Goal: Information Seeking & Learning: Learn about a topic

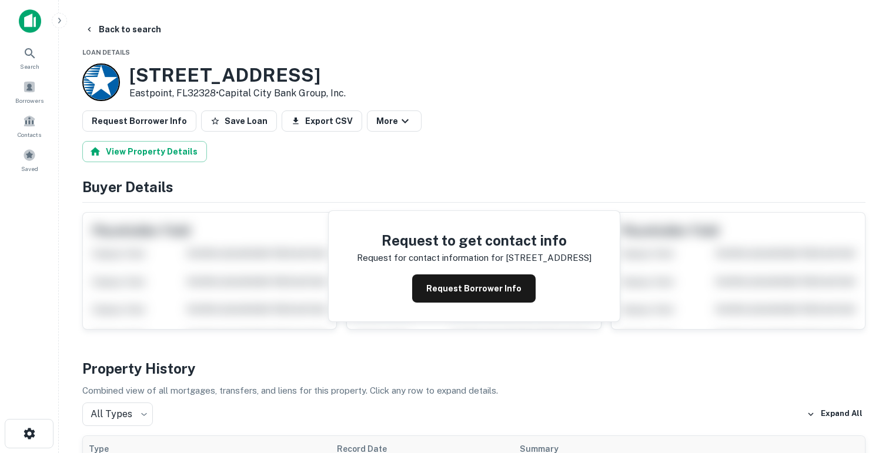
click at [111, 80] on div at bounding box center [101, 83] width 38 height 38
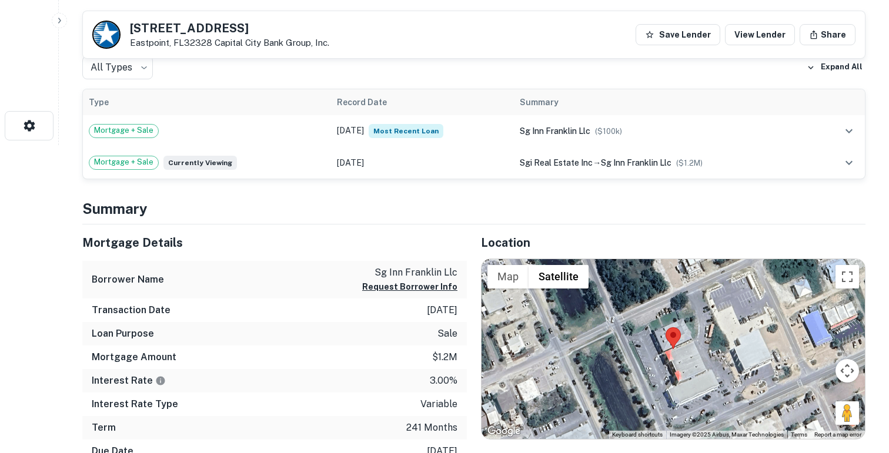
scroll to position [313, 0]
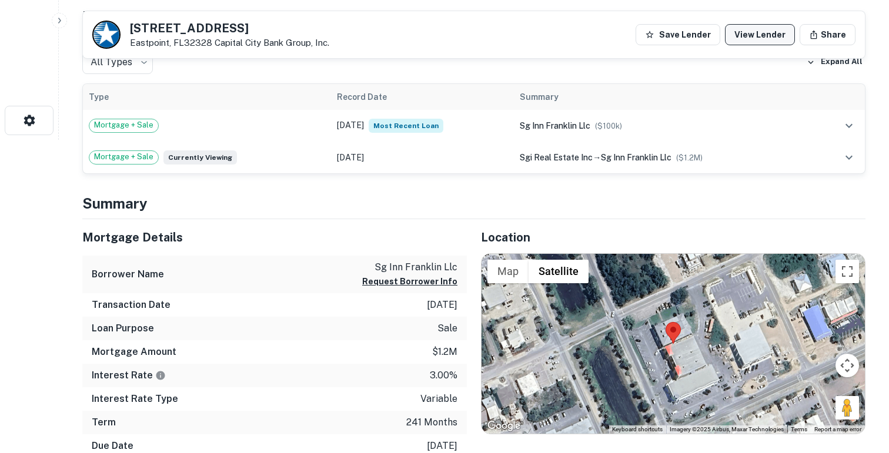
click at [763, 36] on link "View Lender" at bounding box center [760, 34] width 70 height 21
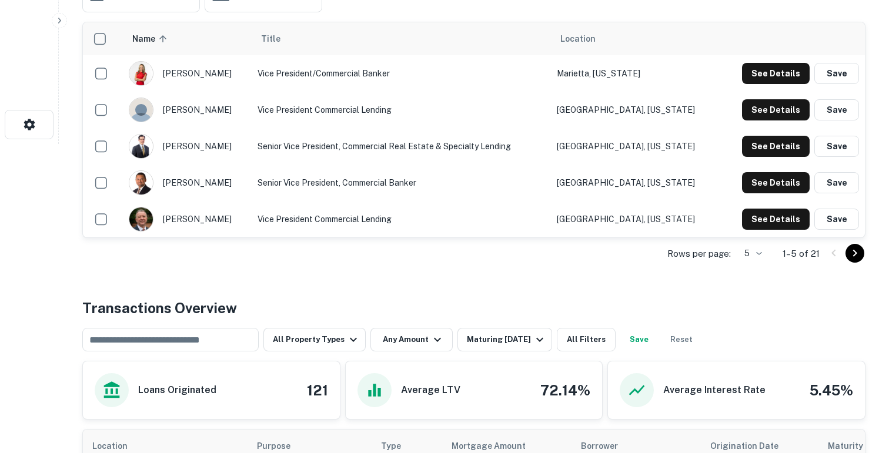
scroll to position [297, 0]
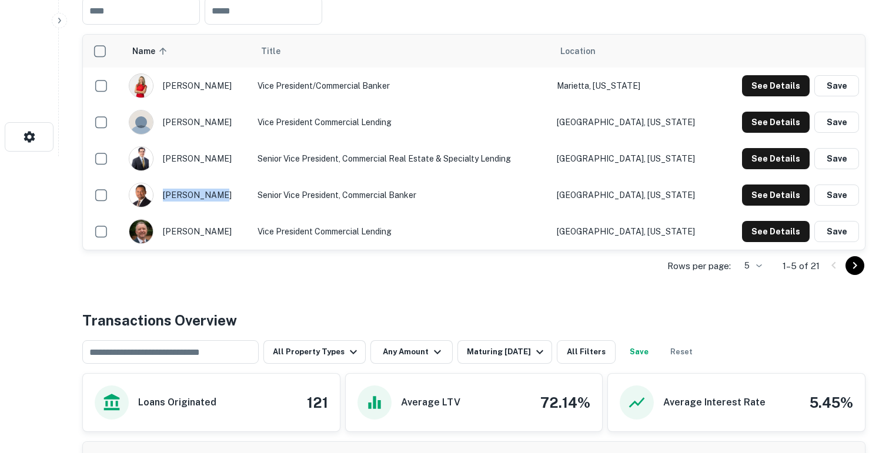
click at [217, 194] on div "john sanchez" at bounding box center [188, 195] width 118 height 25
copy div "john sanchez"
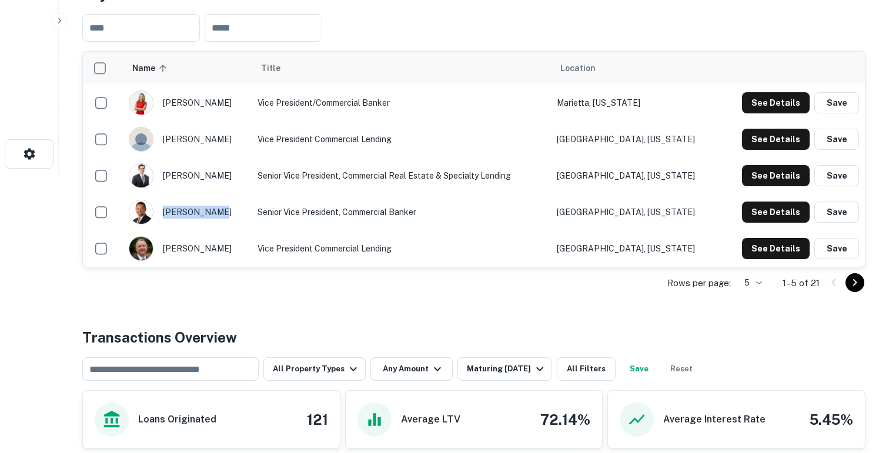
scroll to position [266, 0]
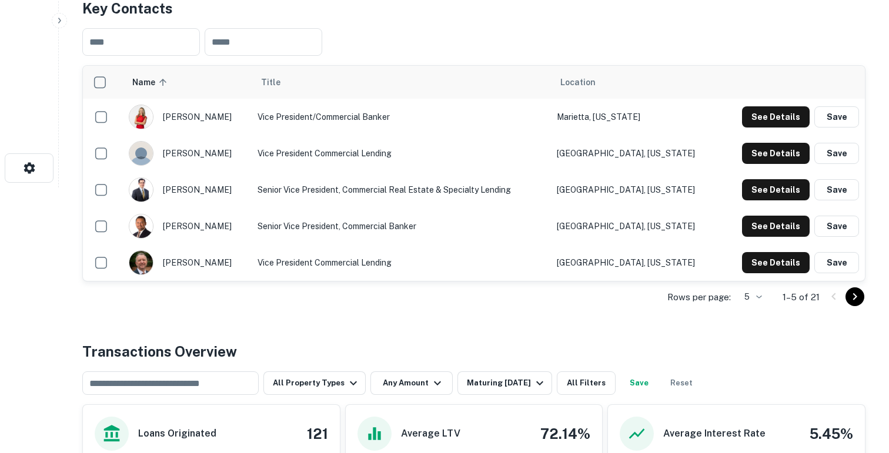
click at [220, 189] on div "daniel petronio" at bounding box center [188, 190] width 118 height 25
click at [224, 186] on div "daniel petronio" at bounding box center [188, 190] width 118 height 25
copy div "daniel petronio"
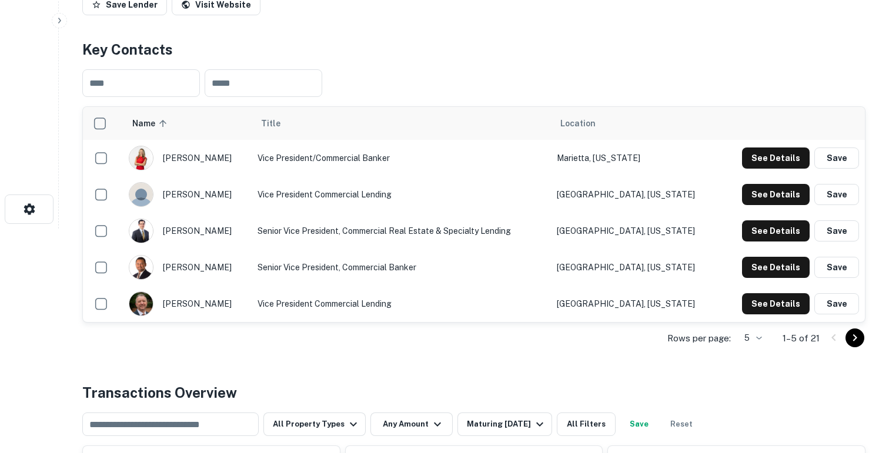
scroll to position [256, 0]
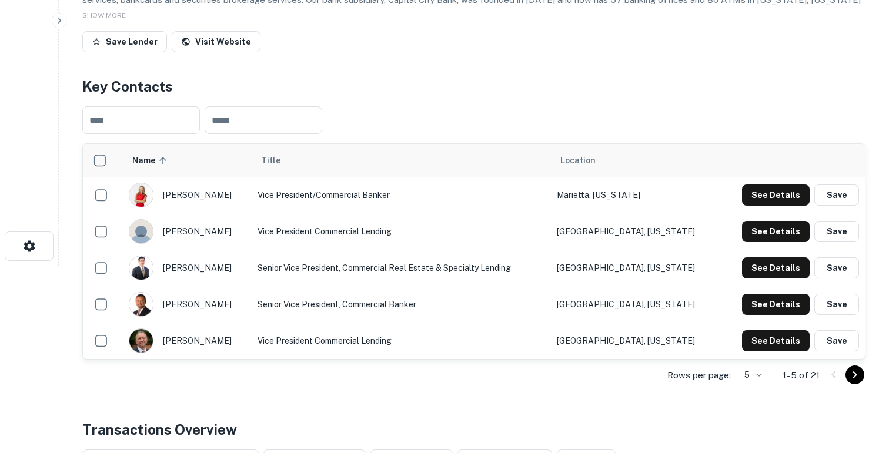
scroll to position [189, 0]
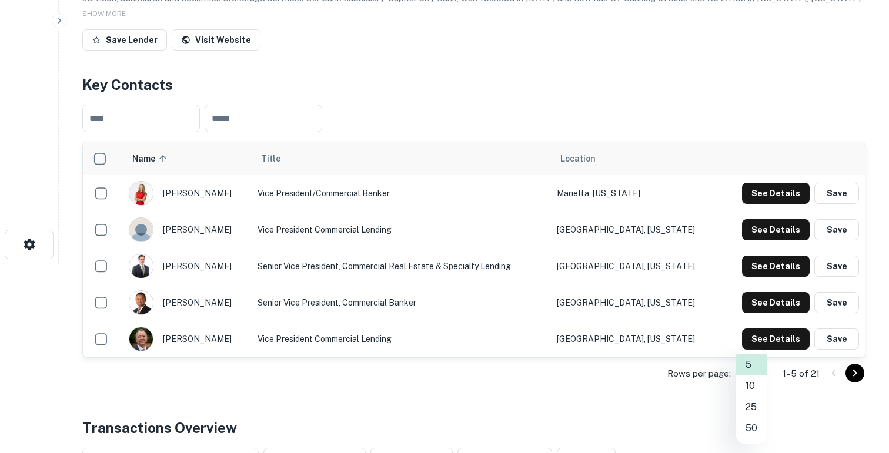
click at [764, 264] on body "Search Borrowers Contacts Saved Back to search Capital City Bank Group, Inc. De…" at bounding box center [444, 37] width 889 height 453
click at [758, 409] on li "25" at bounding box center [751, 407] width 31 height 21
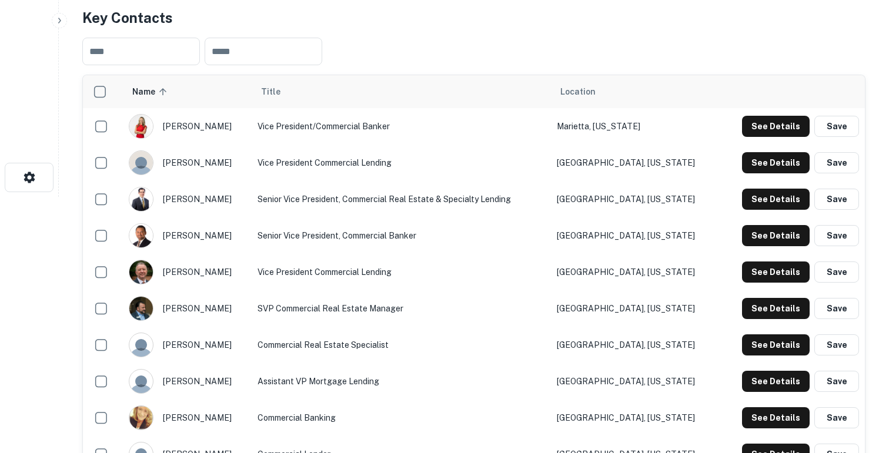
scroll to position [261, 0]
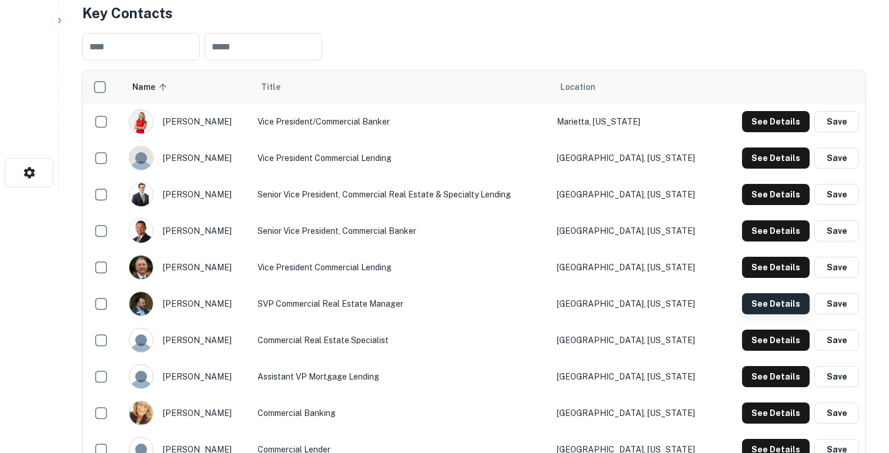
click at [764, 304] on button "See Details" at bounding box center [776, 303] width 68 height 21
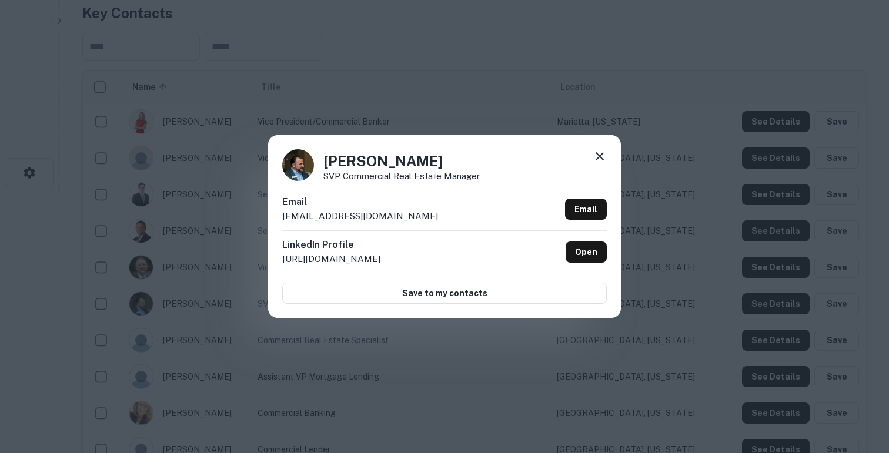
click at [596, 151] on icon at bounding box center [600, 156] width 14 height 14
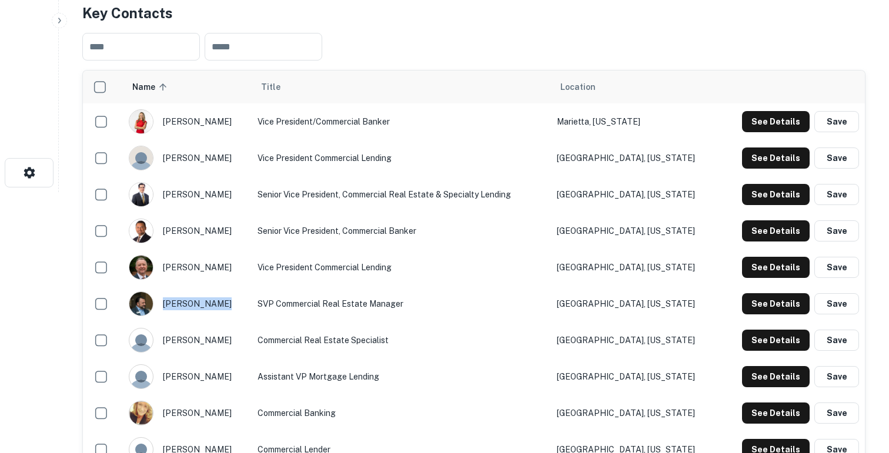
click at [222, 301] on div "tolga dincman" at bounding box center [188, 304] width 118 height 25
copy div "tolga dincman"
click at [782, 305] on button "See Details" at bounding box center [776, 303] width 68 height 21
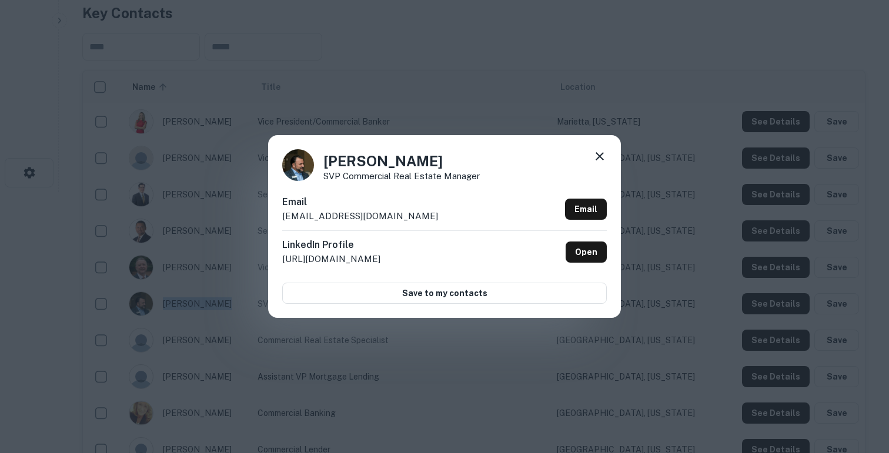
click at [600, 158] on icon at bounding box center [600, 156] width 14 height 14
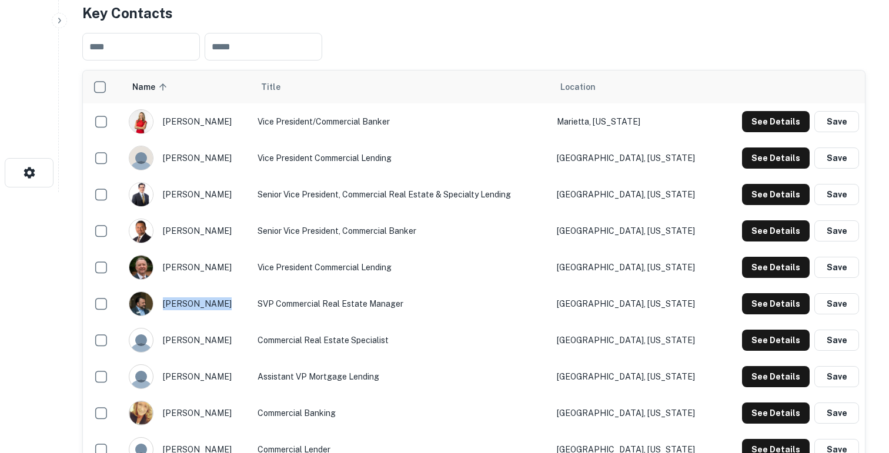
click at [141, 306] on img "scrollable content" at bounding box center [141, 304] width 24 height 24
click at [173, 302] on div "tolga dincman" at bounding box center [188, 304] width 118 height 25
click at [336, 309] on td "SVP Commercial Real Estate Manager" at bounding box center [401, 304] width 299 height 36
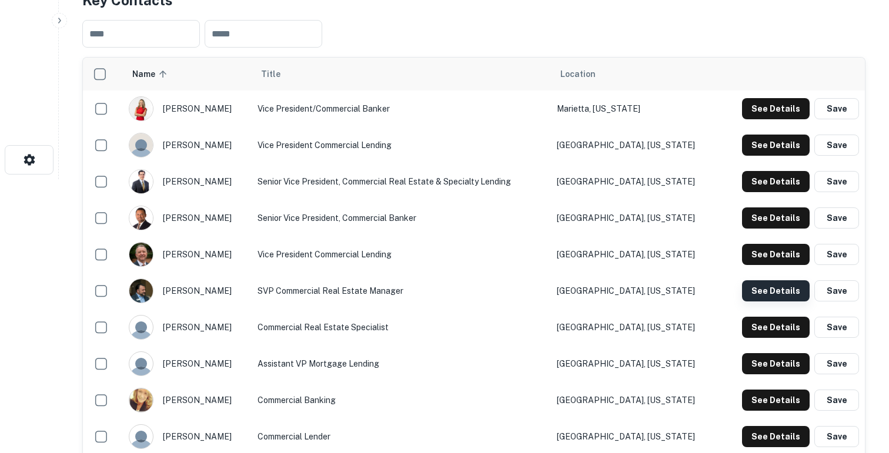
scroll to position [279, 0]
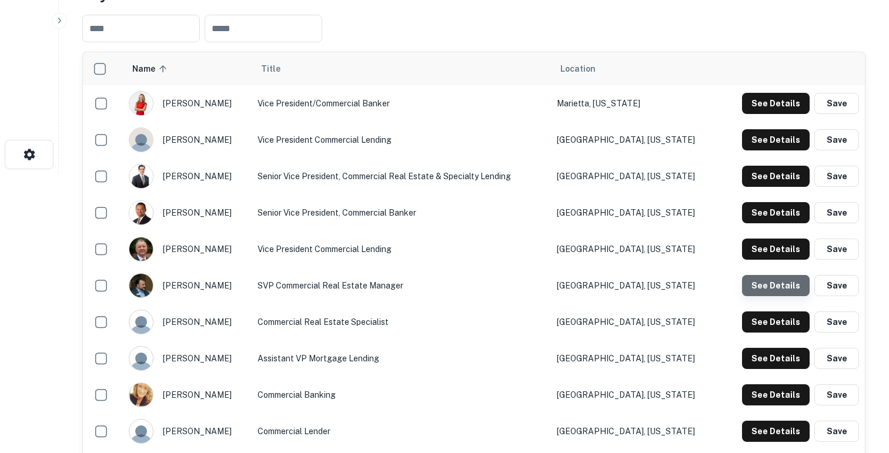
click at [788, 286] on button "See Details" at bounding box center [776, 285] width 68 height 21
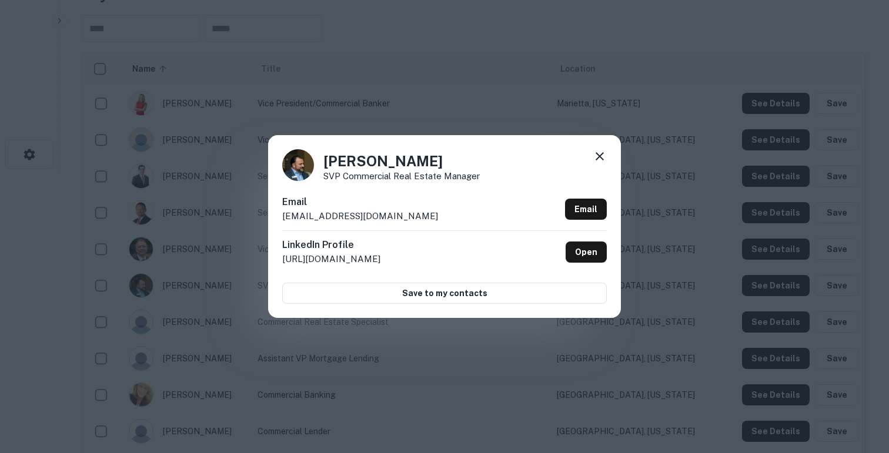
click at [388, 217] on div "Email dincman.tolga@ccbg.com Email" at bounding box center [444, 212] width 325 height 35
click at [575, 213] on link "Email" at bounding box center [586, 209] width 42 height 21
drag, startPoint x: 385, startPoint y: 218, endPoint x: 275, endPoint y: 218, distance: 110.0
click at [275, 218] on div "Tolga Dincman SVP Commercial Real Estate Manager Email dincman.tolga@ccbg.com E…" at bounding box center [444, 226] width 353 height 182
copy p "dincman.tolga@ccbg.com"
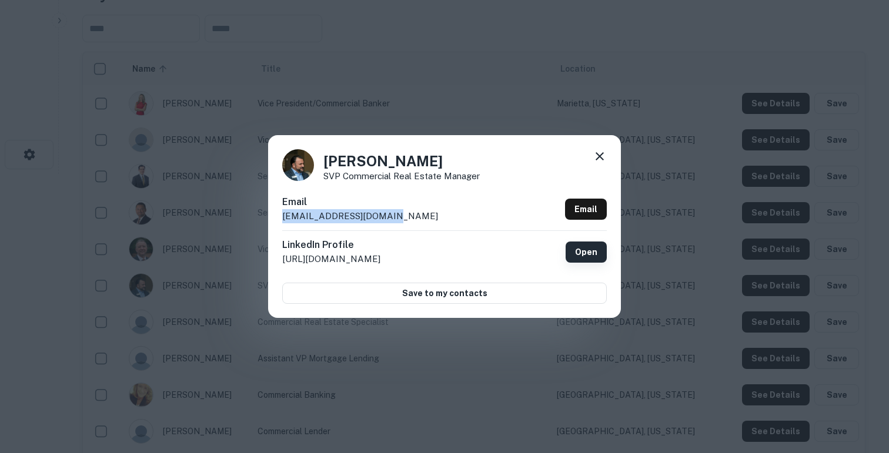
click at [593, 257] on link "Open" at bounding box center [586, 252] width 41 height 21
click at [599, 159] on icon at bounding box center [600, 156] width 14 height 14
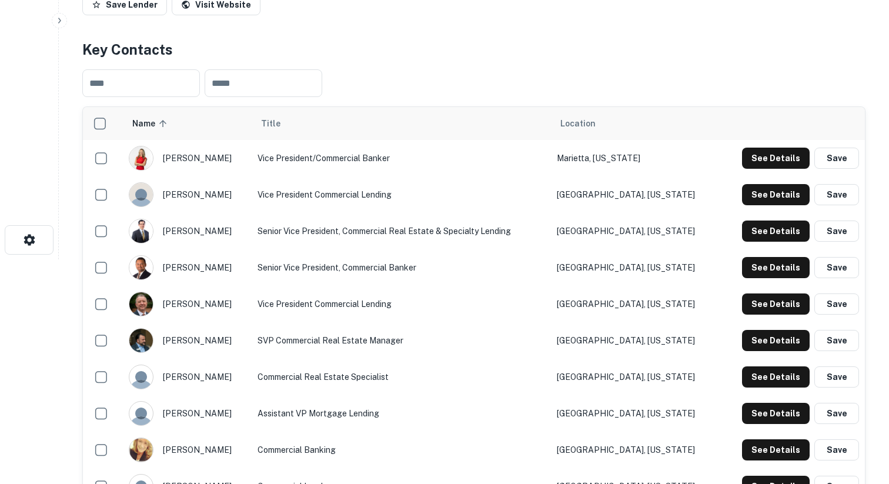
scroll to position [278, 0]
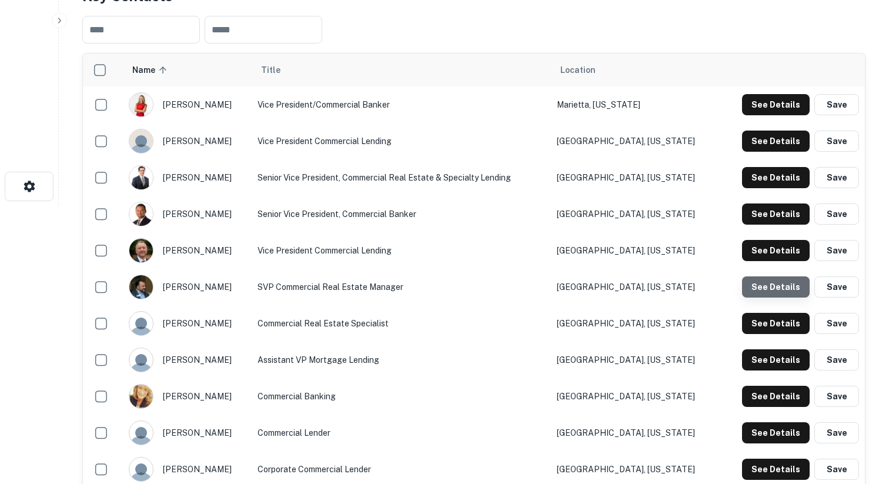
click at [786, 286] on button "See Details" at bounding box center [776, 286] width 68 height 21
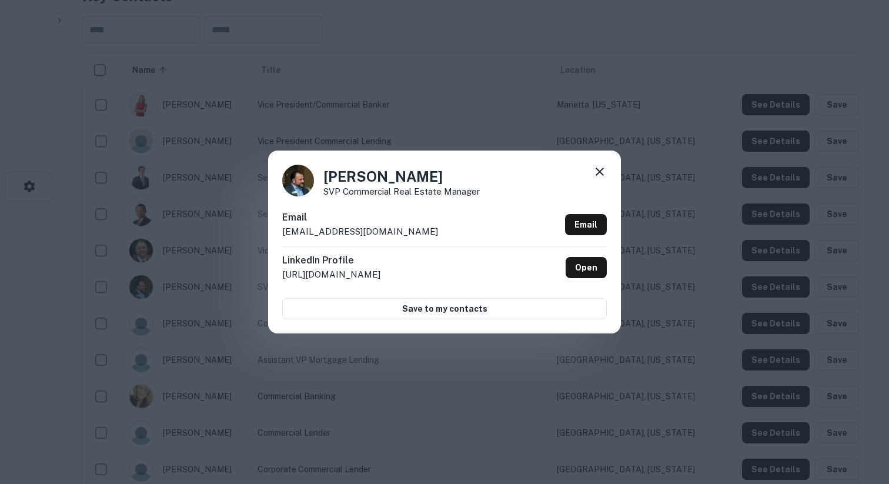
click at [603, 171] on icon at bounding box center [600, 172] width 14 height 14
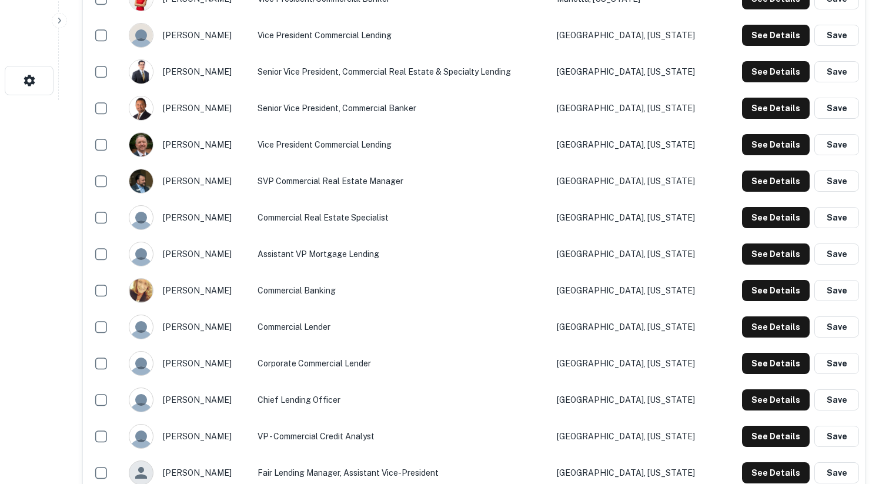
scroll to position [0, 0]
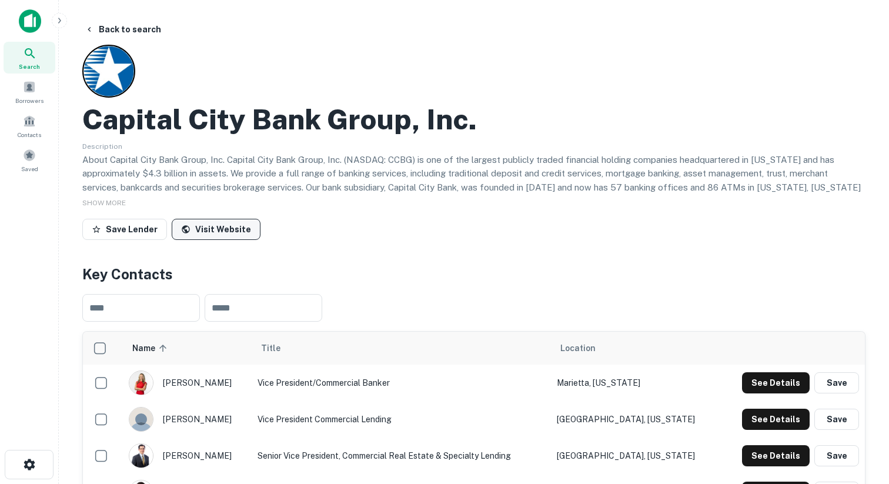
click at [187, 225] on link "Visit Website" at bounding box center [216, 229] width 89 height 21
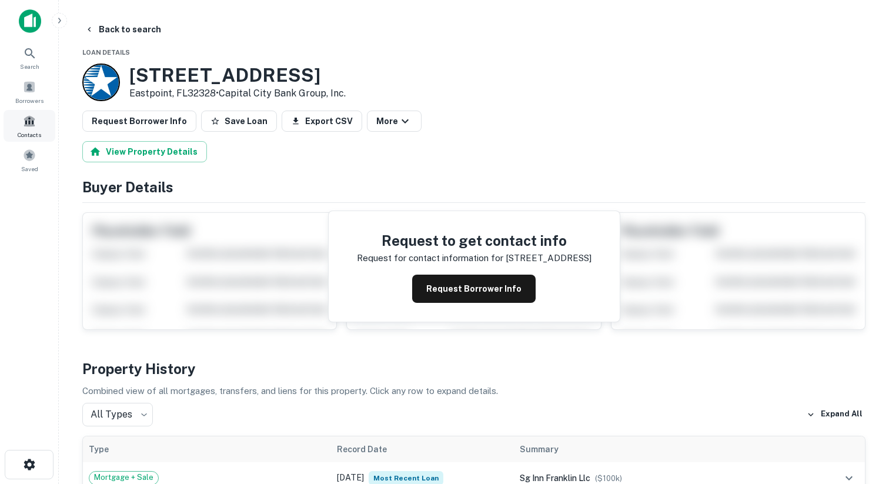
click at [31, 135] on span "Contacts" at bounding box center [30, 134] width 24 height 9
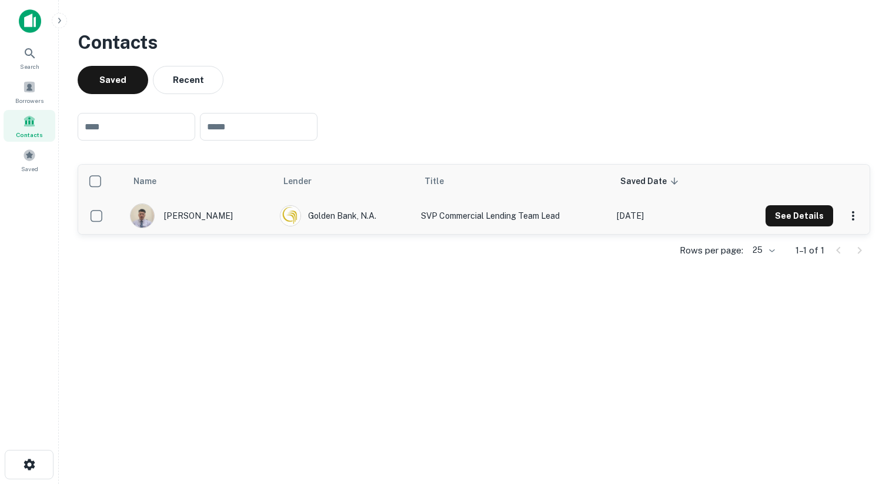
click at [214, 221] on div "[PERSON_NAME]" at bounding box center [199, 215] width 138 height 25
click at [149, 215] on img "scrollable content" at bounding box center [143, 216] width 24 height 24
click at [183, 215] on div "[PERSON_NAME]" at bounding box center [199, 215] width 138 height 25
click at [31, 28] on img at bounding box center [30, 21] width 22 height 24
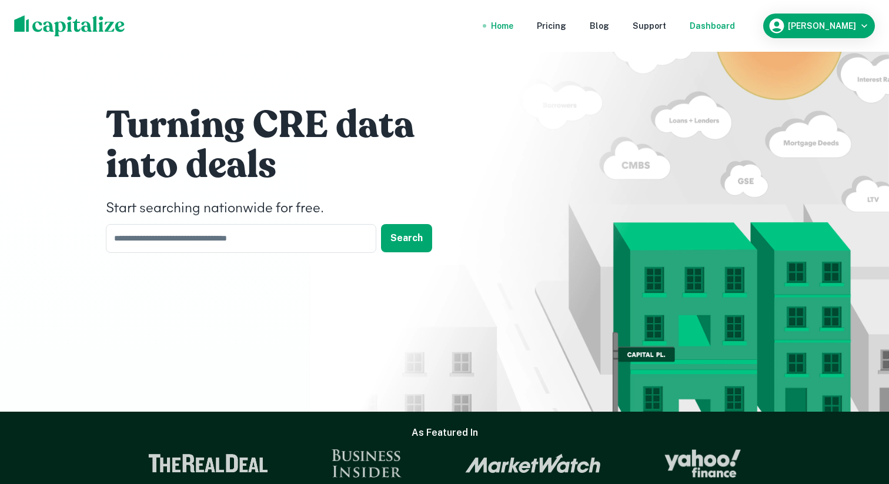
click at [704, 26] on div "Dashboard" at bounding box center [712, 25] width 45 height 13
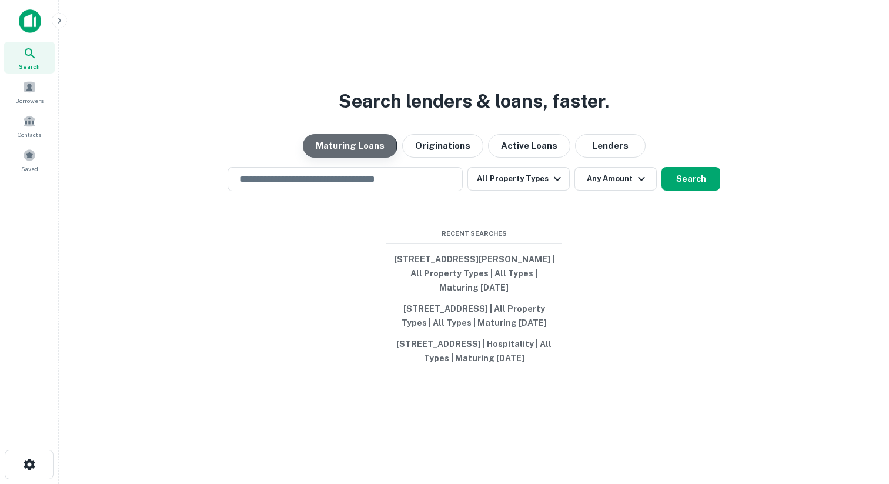
click at [338, 135] on button "Maturing Loans" at bounding box center [350, 146] width 95 height 24
click at [553, 174] on button "All Property Types" at bounding box center [519, 179] width 102 height 24
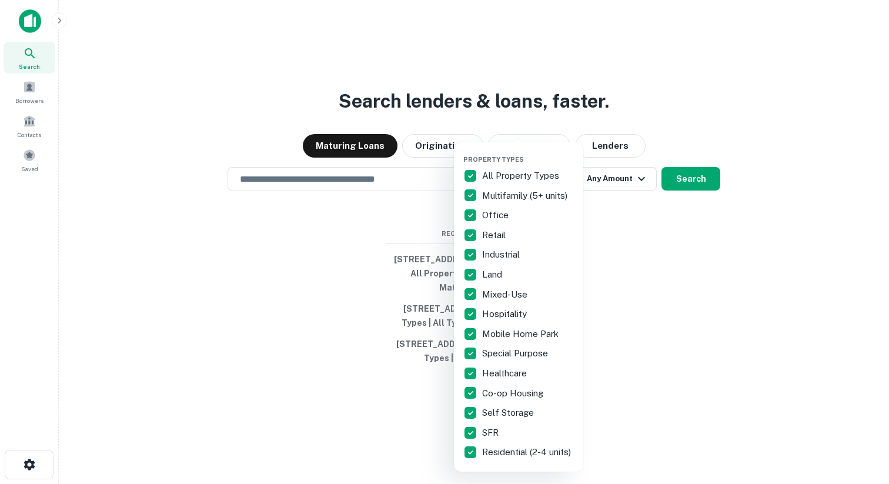
click at [498, 175] on p "All Property Types" at bounding box center [521, 176] width 79 height 14
click at [506, 315] on p "Hospitality" at bounding box center [505, 314] width 47 height 14
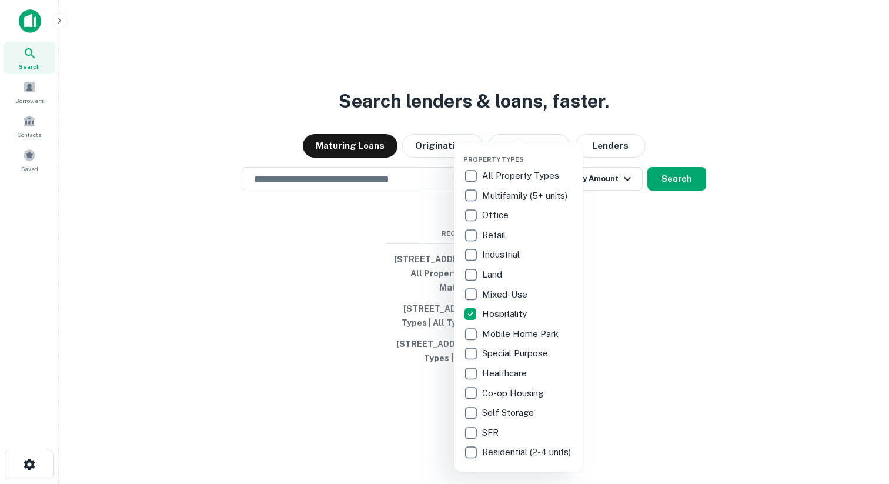
click at [674, 166] on div at bounding box center [444, 242] width 889 height 484
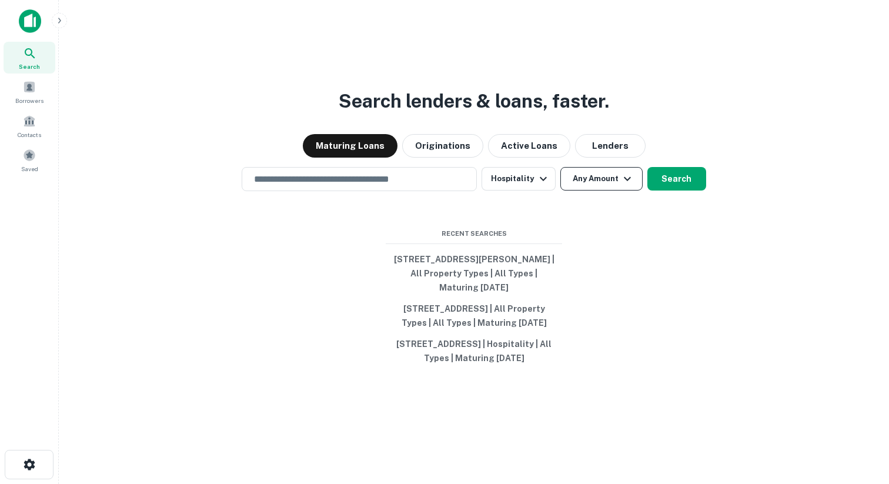
click at [615, 167] on button "Any Amount" at bounding box center [601, 179] width 82 height 24
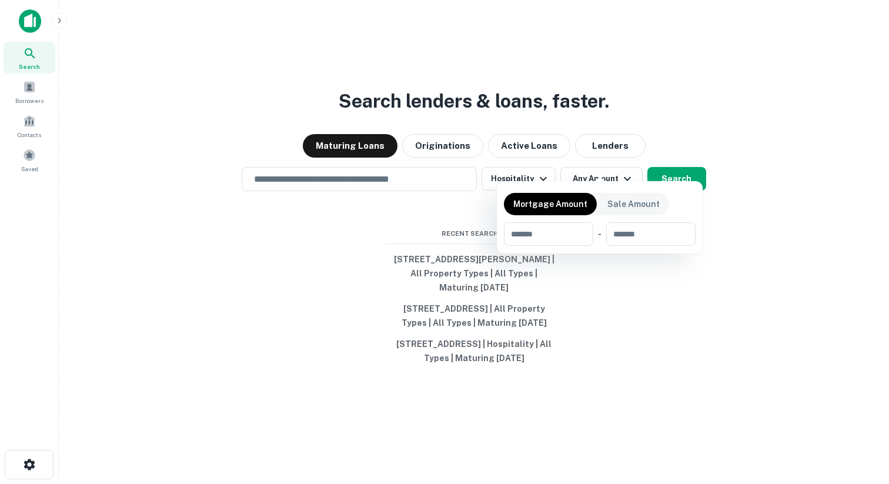
click at [672, 165] on div at bounding box center [444, 242] width 889 height 484
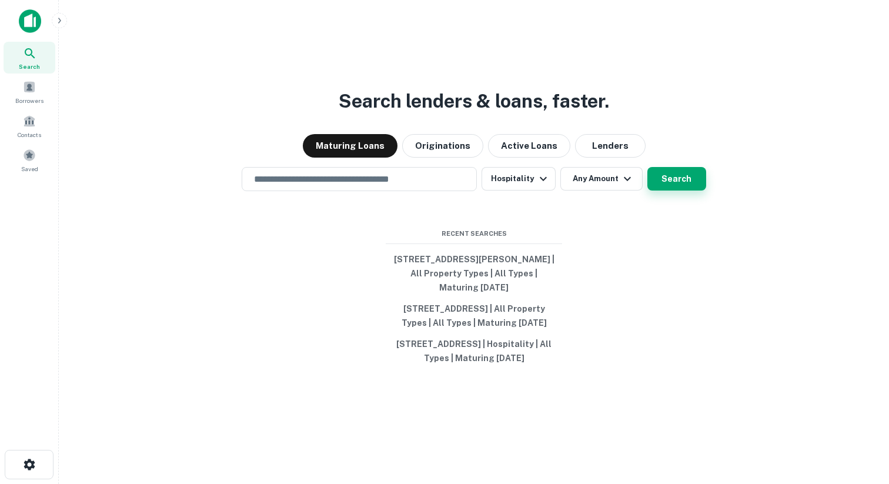
click at [672, 167] on button "Search" at bounding box center [677, 179] width 59 height 24
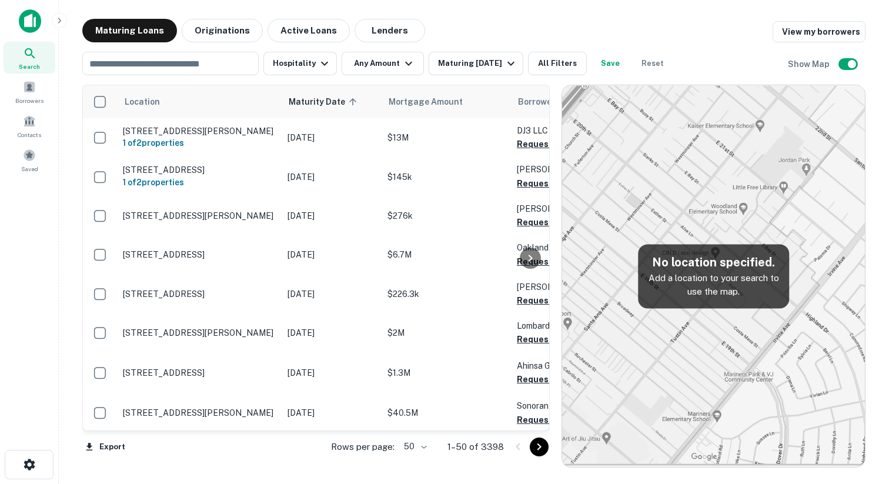
click at [741, 163] on img at bounding box center [713, 276] width 303 height 382
click at [658, 253] on h5 "No location specified." at bounding box center [714, 262] width 132 height 18
click at [661, 276] on p "Add a location to your search to use the map." at bounding box center [714, 285] width 132 height 28
click at [142, 104] on span "Location" at bounding box center [159, 102] width 36 height 14
click at [85, 98] on th at bounding box center [100, 101] width 34 height 33
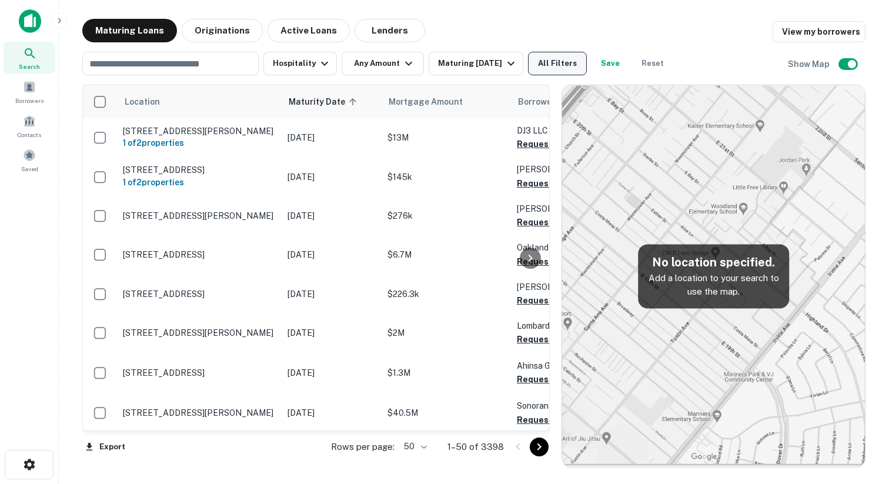
click at [570, 62] on button "All Filters" at bounding box center [557, 64] width 59 height 24
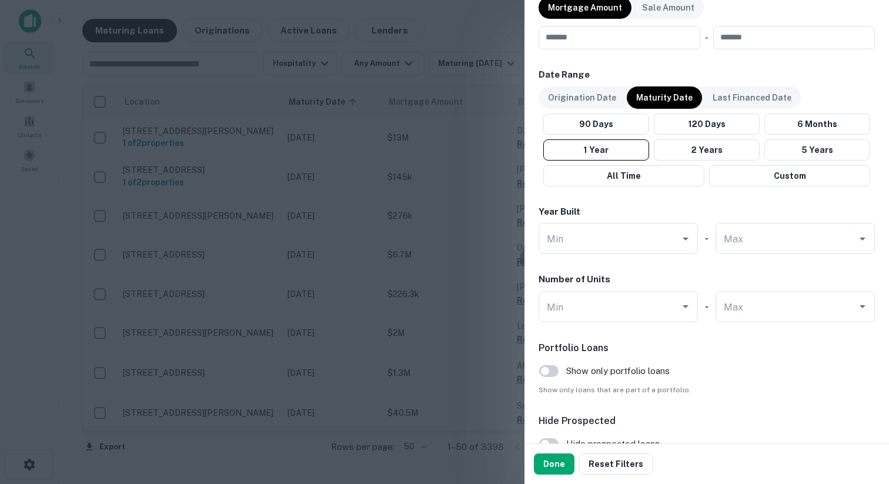
scroll to position [715, 0]
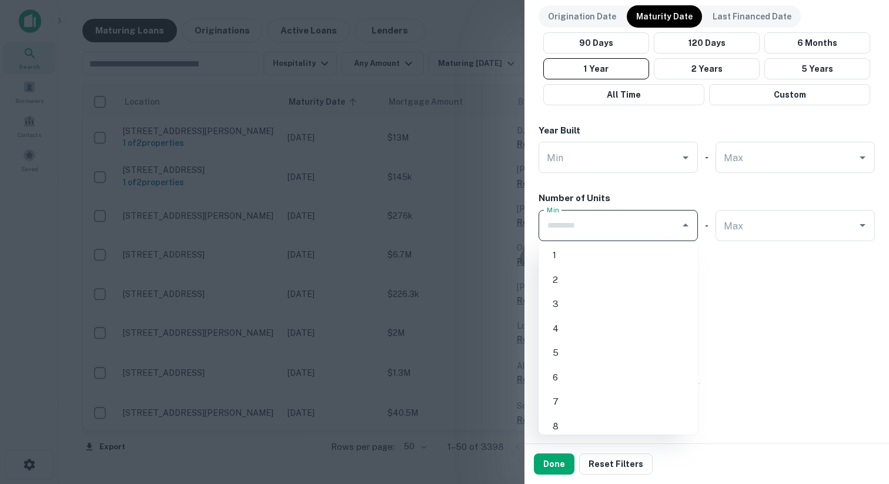
click at [592, 226] on input "Min" at bounding box center [609, 225] width 131 height 21
click at [566, 246] on li "90" at bounding box center [618, 248] width 150 height 21
type input "**"
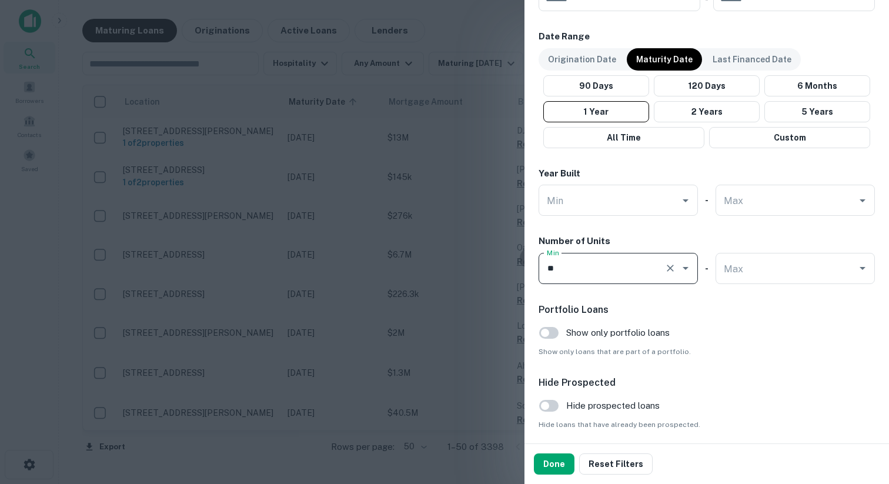
scroll to position [633, 0]
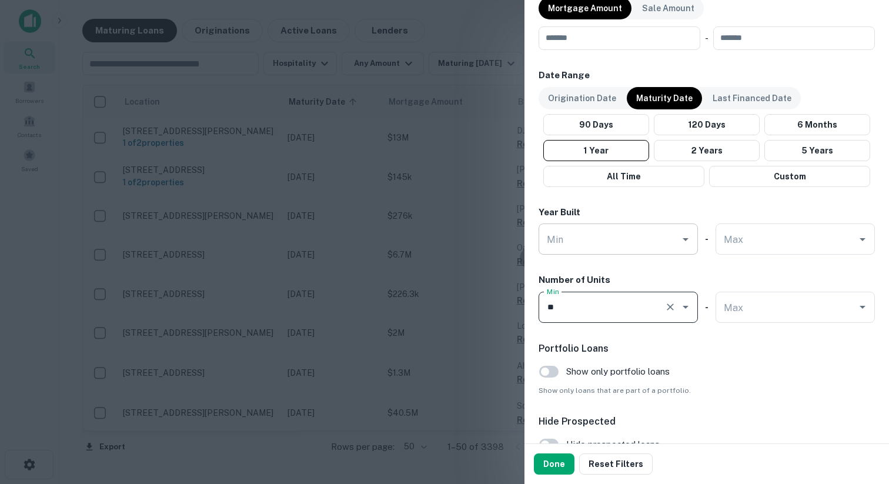
click at [676, 235] on div "Min" at bounding box center [618, 238] width 159 height 31
click at [682, 236] on icon "Open" at bounding box center [686, 239] width 14 height 14
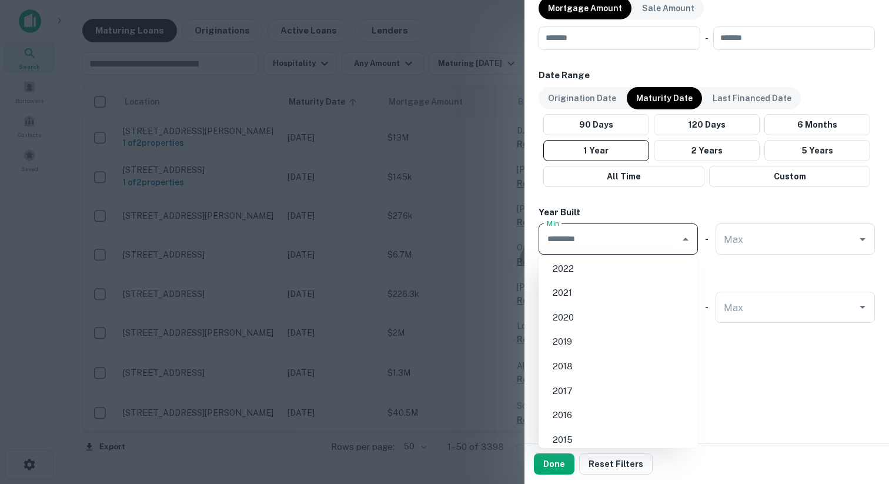
scroll to position [134, 0]
click at [576, 375] on li "2015" at bounding box center [618, 379] width 150 height 21
type input "****"
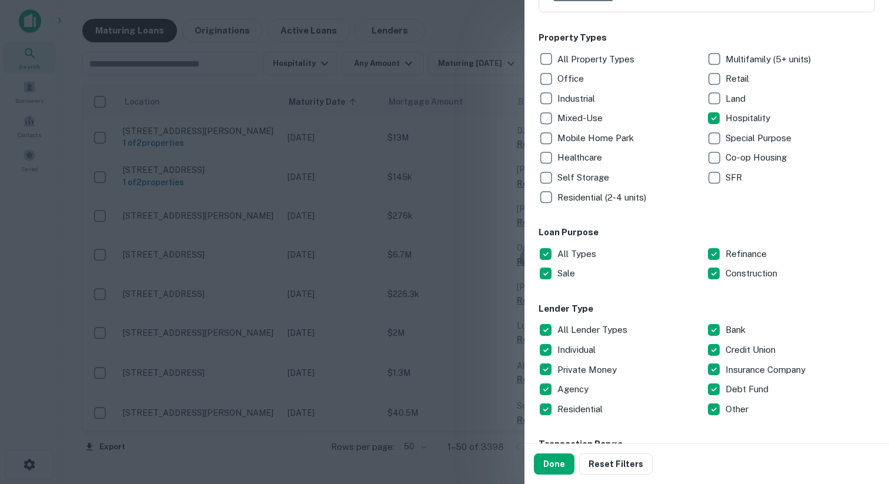
scroll to position [126, 0]
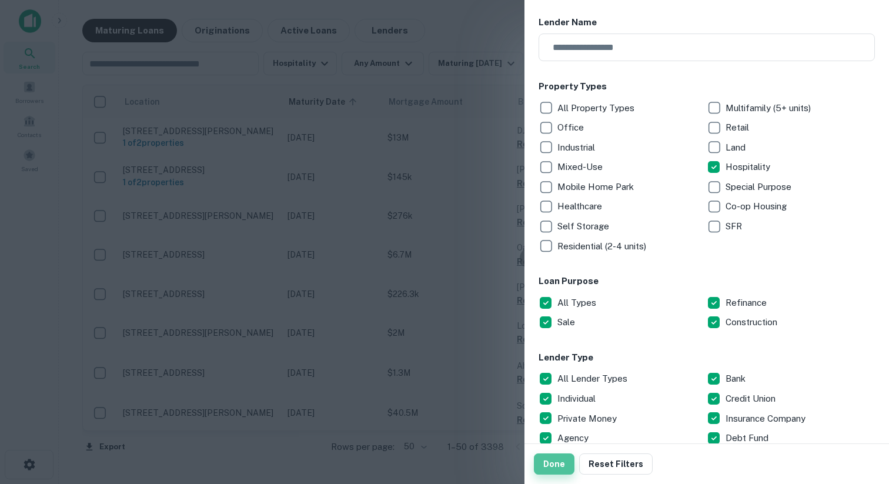
click at [559, 459] on button "Done" at bounding box center [554, 463] width 41 height 21
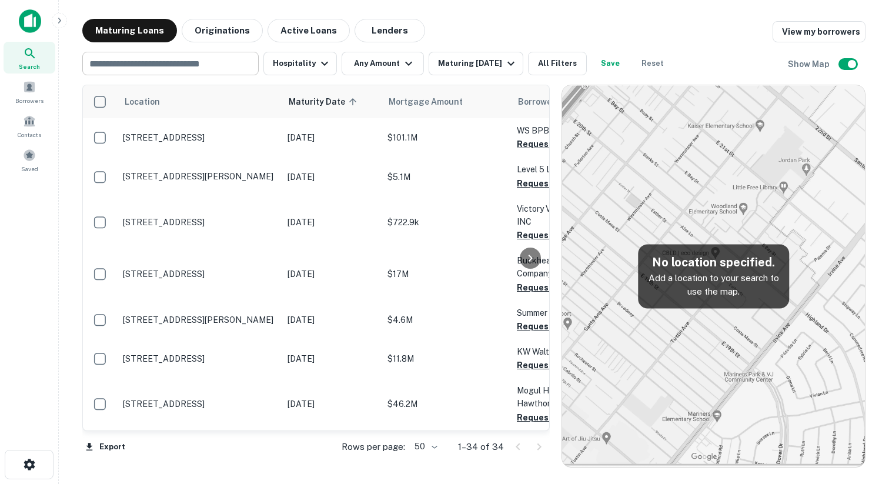
click at [205, 63] on input "text" at bounding box center [170, 63] width 168 height 16
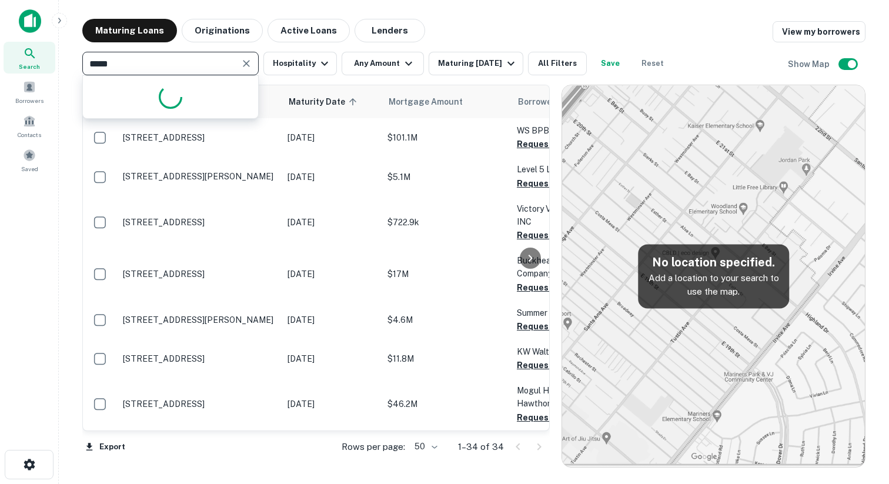
type input "******"
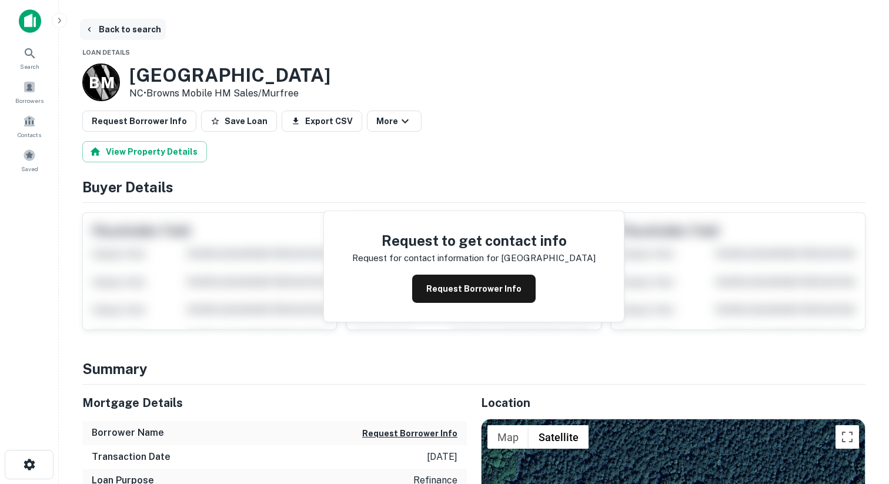
click at [115, 24] on button "Back to search" at bounding box center [123, 29] width 86 height 21
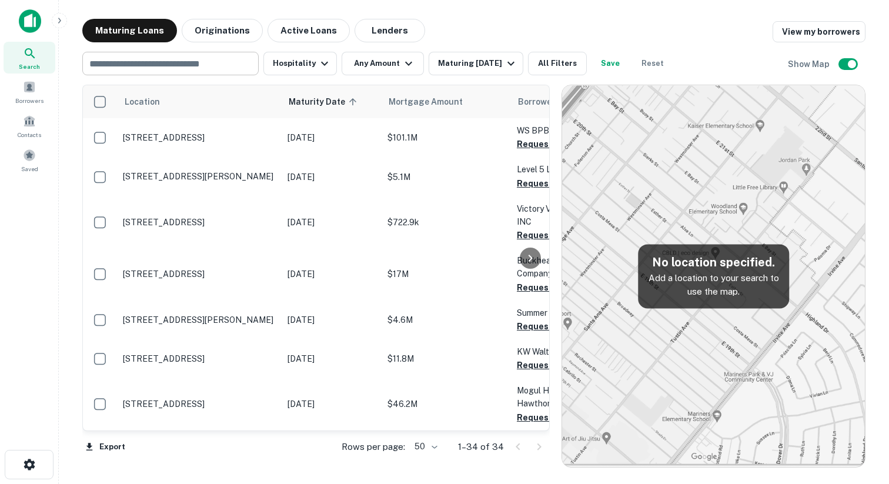
click at [145, 66] on input "text" at bounding box center [170, 63] width 168 height 16
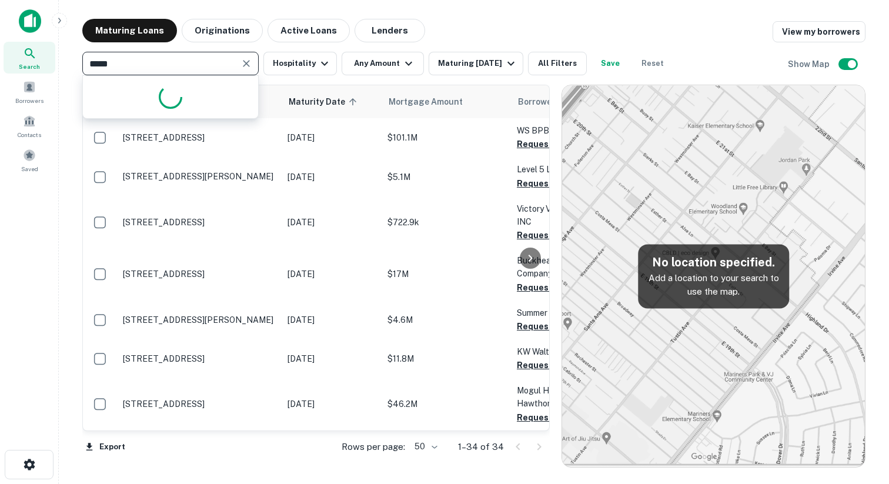
type input "******"
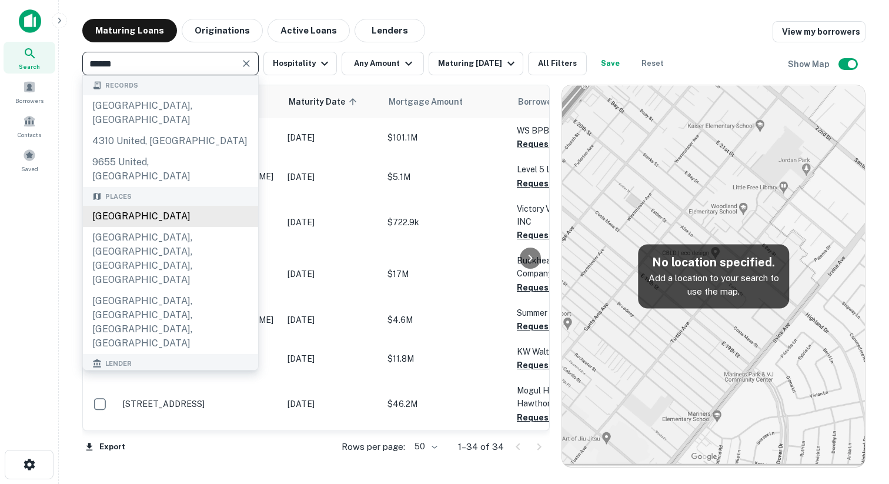
click at [132, 206] on div "United States" at bounding box center [170, 216] width 175 height 21
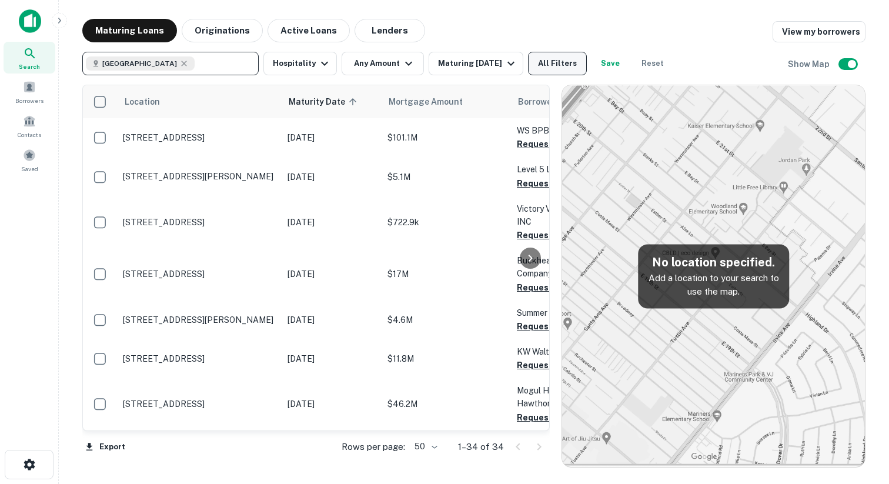
click at [564, 64] on button "All Filters" at bounding box center [557, 64] width 59 height 24
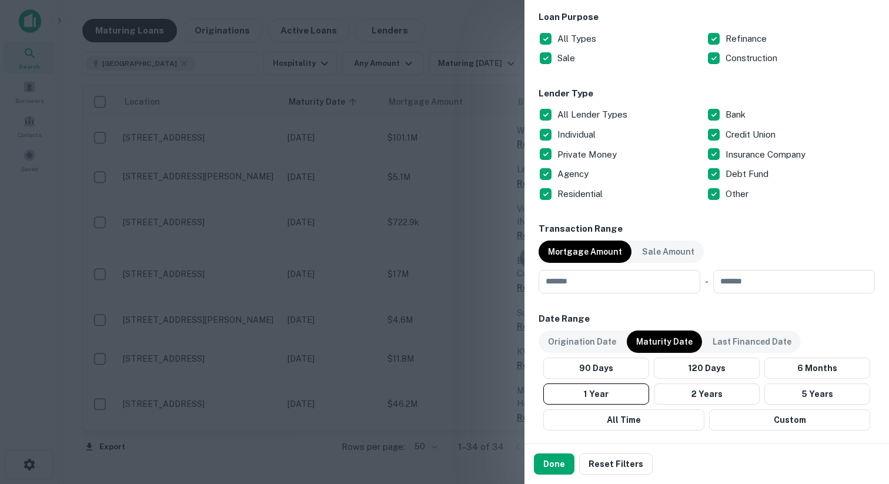
scroll to position [313, 0]
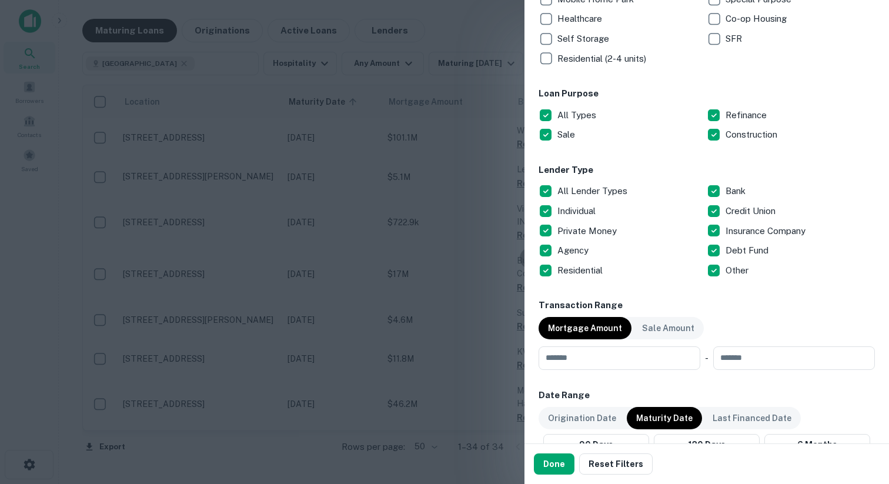
click at [596, 273] on p "Residential" at bounding box center [582, 270] width 48 height 14
click at [576, 247] on p "Agency" at bounding box center [575, 250] width 34 height 14
click at [592, 191] on p "All Lender Types" at bounding box center [594, 191] width 72 height 14
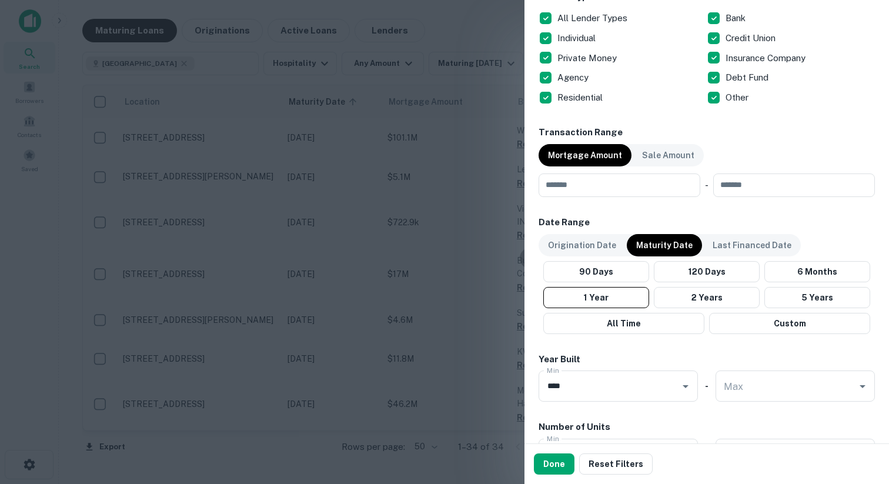
scroll to position [500, 0]
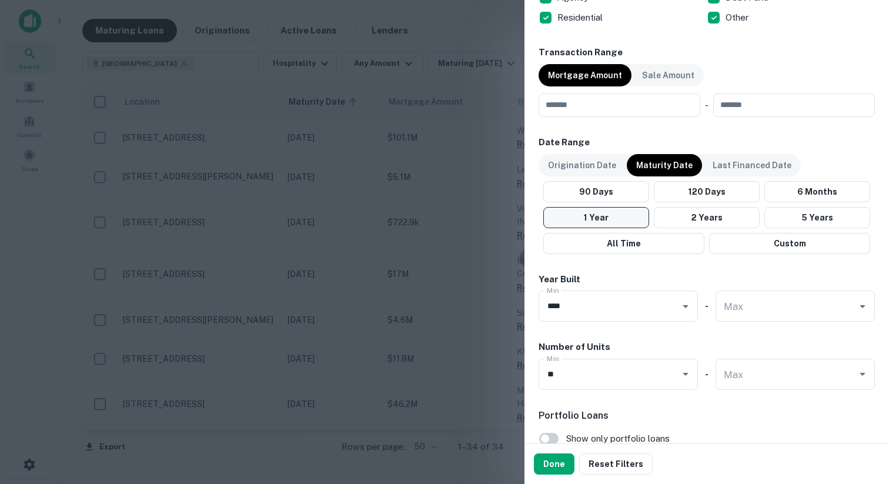
click at [627, 215] on button "1 Year" at bounding box center [596, 217] width 106 height 21
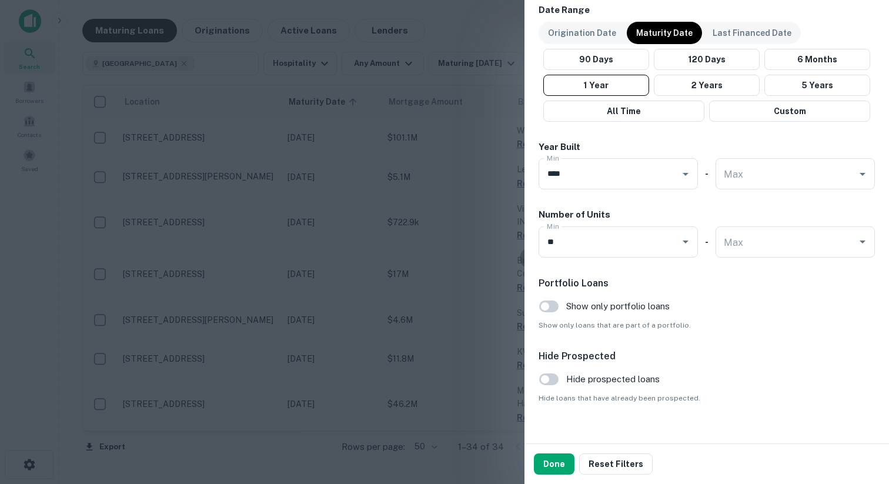
scroll to position [715, 0]
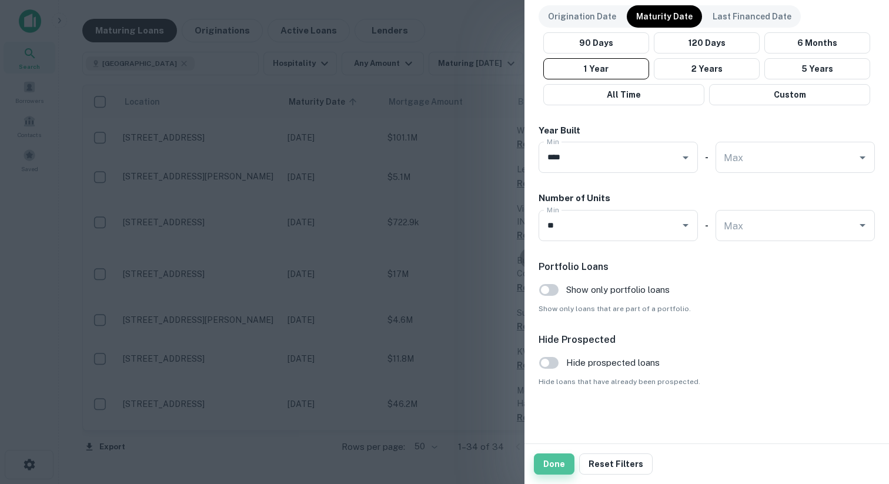
click at [567, 461] on button "Done" at bounding box center [554, 463] width 41 height 21
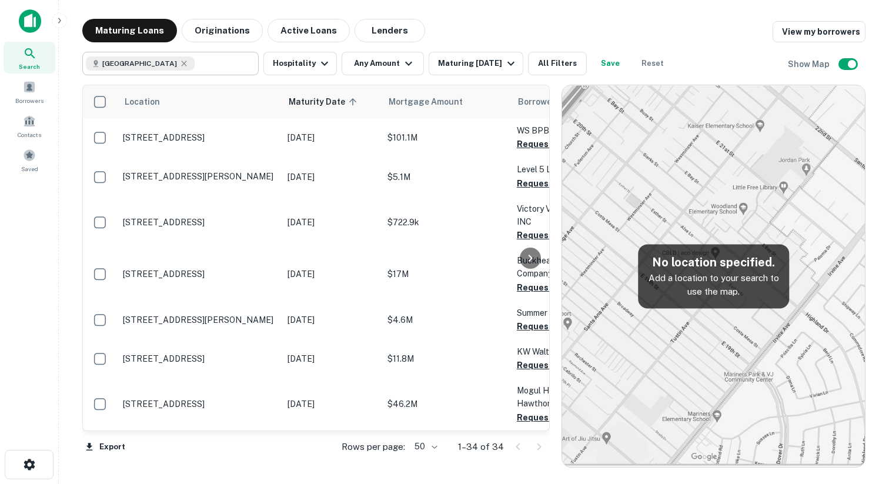
type input "**********"
click at [201, 58] on input "**********" at bounding box center [224, 63] width 59 height 16
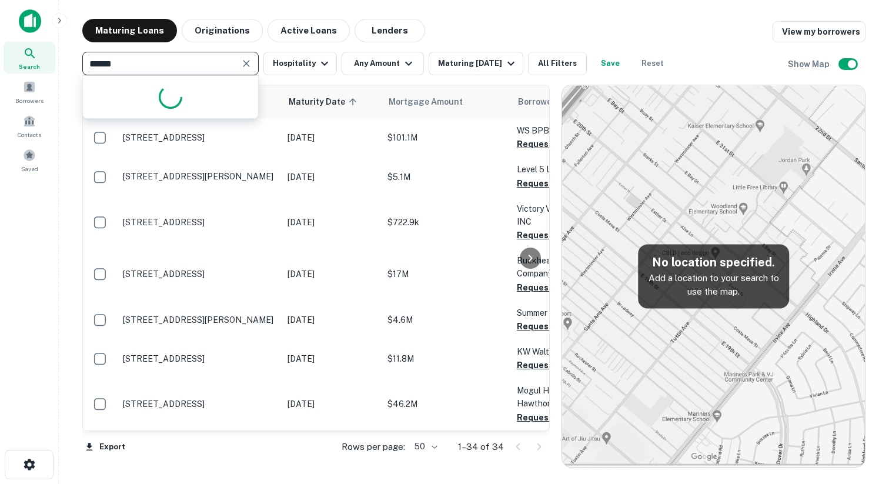
type input "*******"
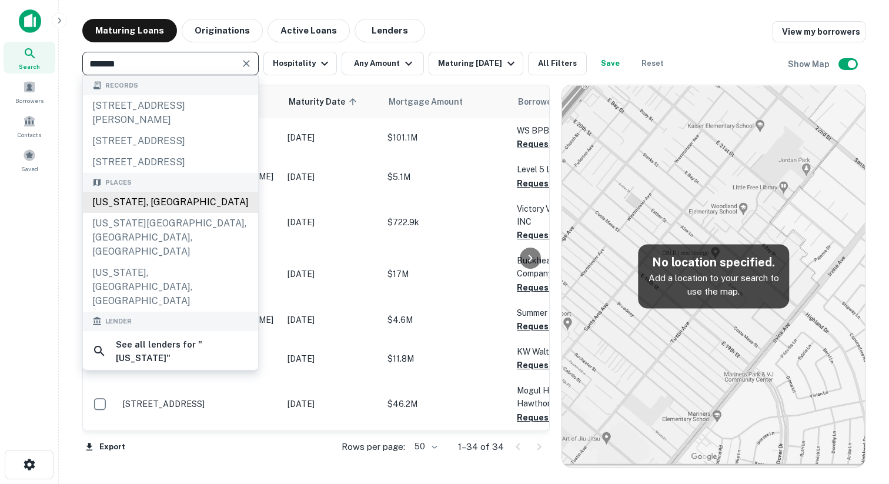
click at [148, 203] on div "Florida, USA" at bounding box center [170, 202] width 175 height 21
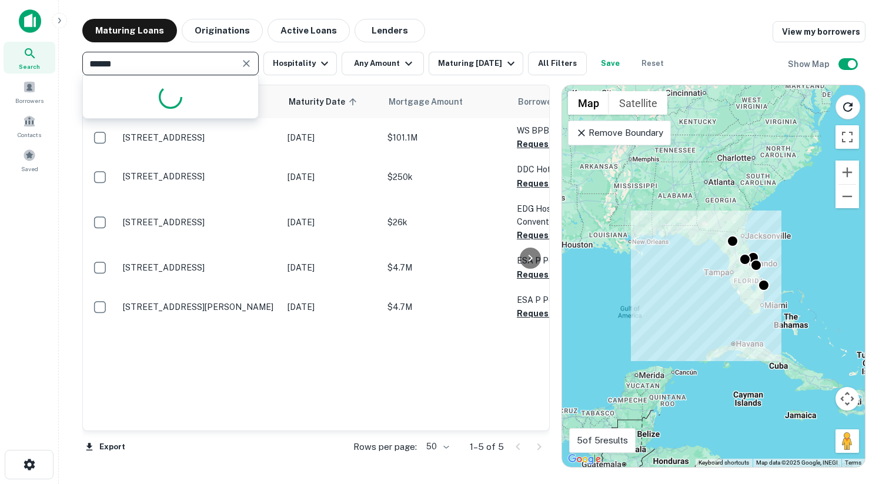
type input "*******"
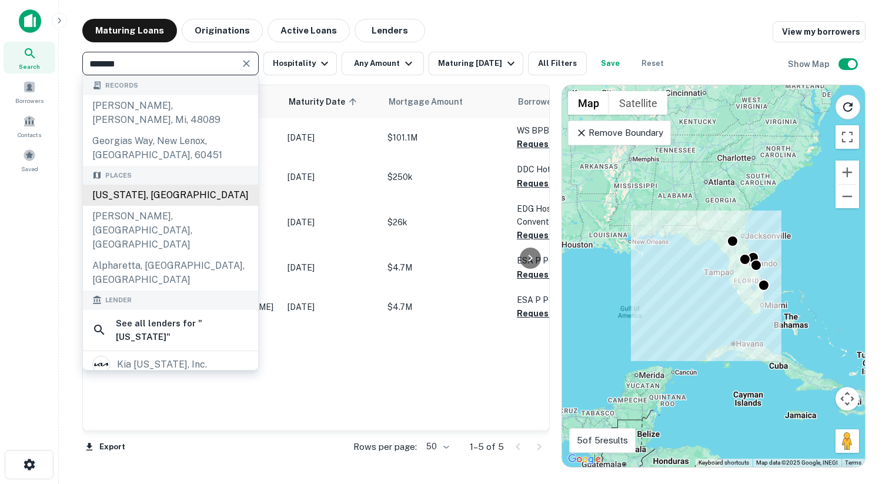
click at [140, 185] on div "[US_STATE], [GEOGRAPHIC_DATA]" at bounding box center [170, 195] width 175 height 21
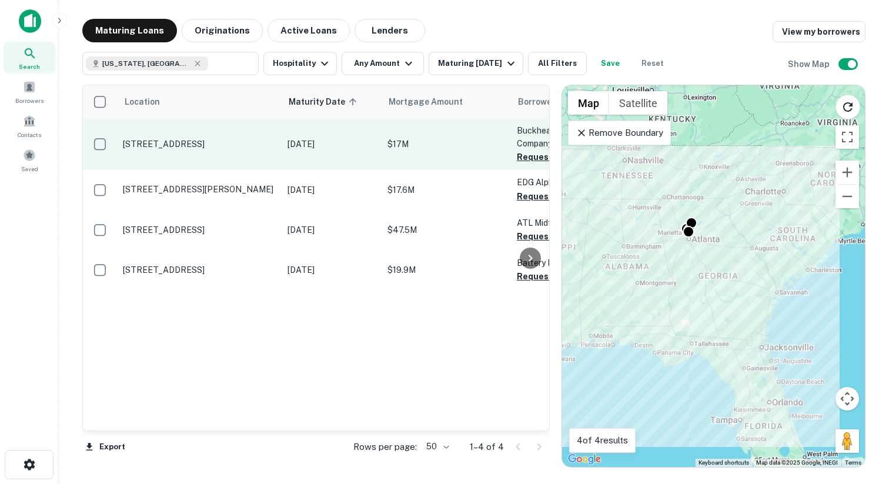
click at [220, 160] on td "[STREET_ADDRESS]" at bounding box center [199, 144] width 165 height 52
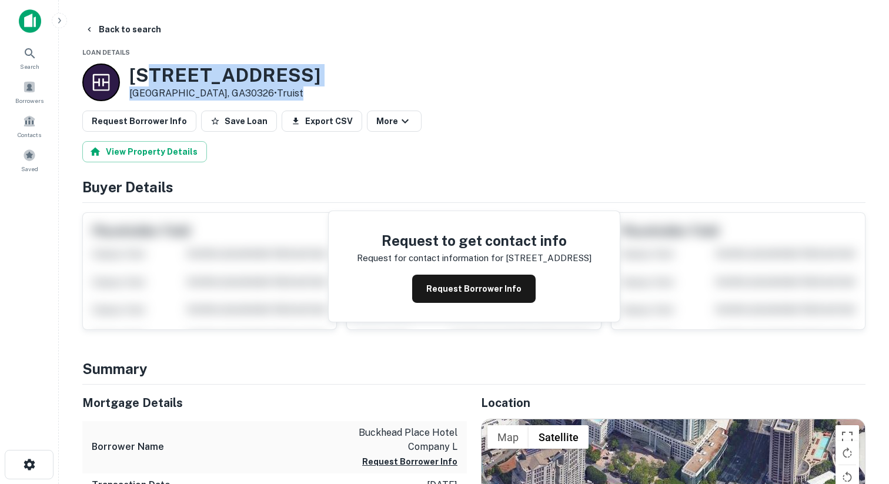
drag, startPoint x: 273, startPoint y: 91, endPoint x: 156, endPoint y: 76, distance: 117.3
click at [156, 76] on div "3312 PEACHTREE RD NE Atlanta, GA30326 • Truist" at bounding box center [224, 82] width 191 height 36
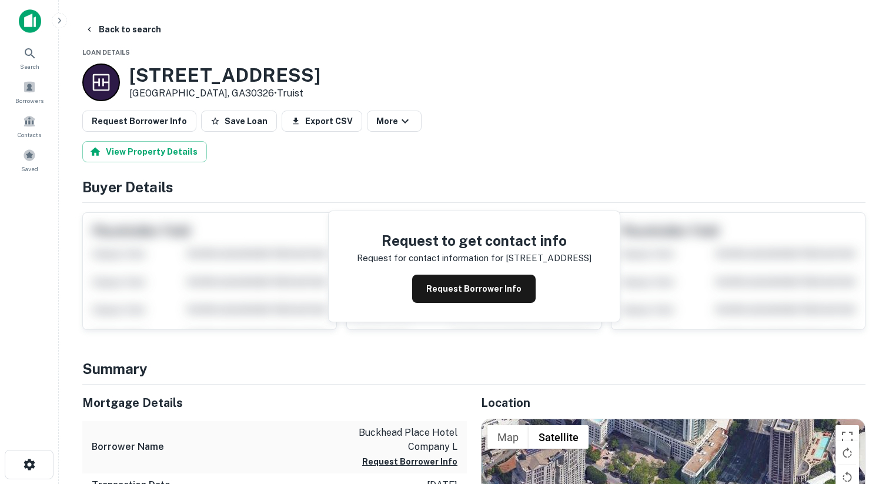
click at [133, 75] on h3 "3312 PEACHTREE RD NE" at bounding box center [224, 75] width 191 height 22
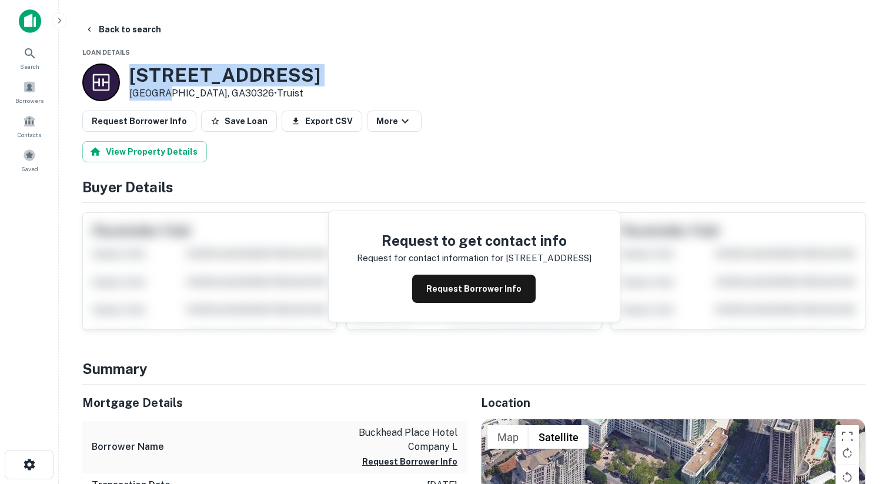
drag, startPoint x: 132, startPoint y: 75, endPoint x: 161, endPoint y: 89, distance: 32.4
click at [161, 89] on div "3312 PEACHTREE RD NE Atlanta, GA30326 • Truist" at bounding box center [224, 82] width 191 height 36
copy div "3312 PEACHTREE RD NE Atlanta"
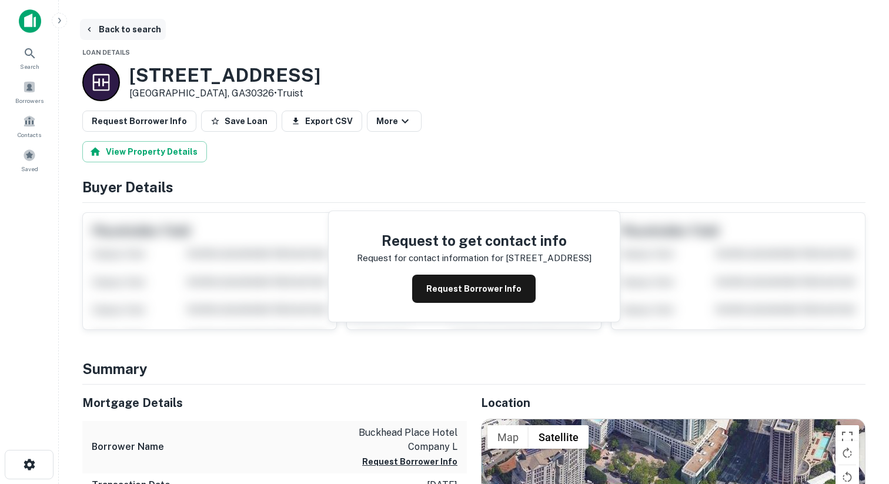
click at [116, 34] on button "Back to search" at bounding box center [123, 29] width 86 height 21
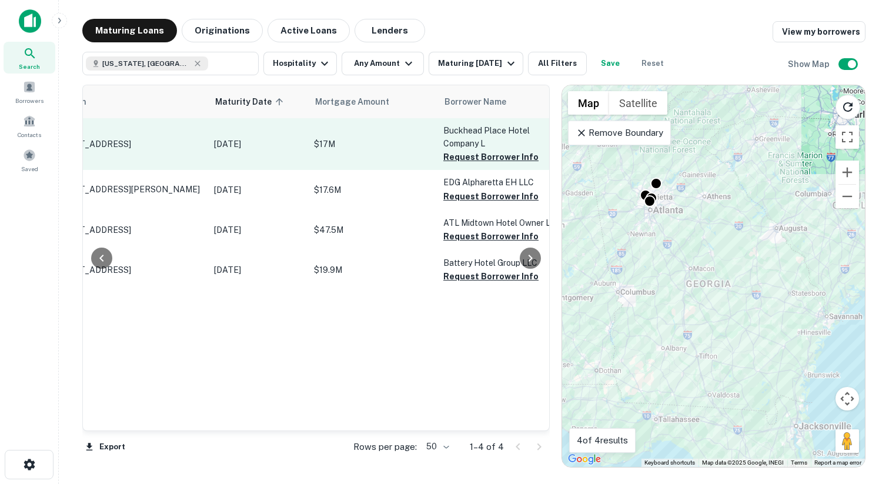
scroll to position [0, 95]
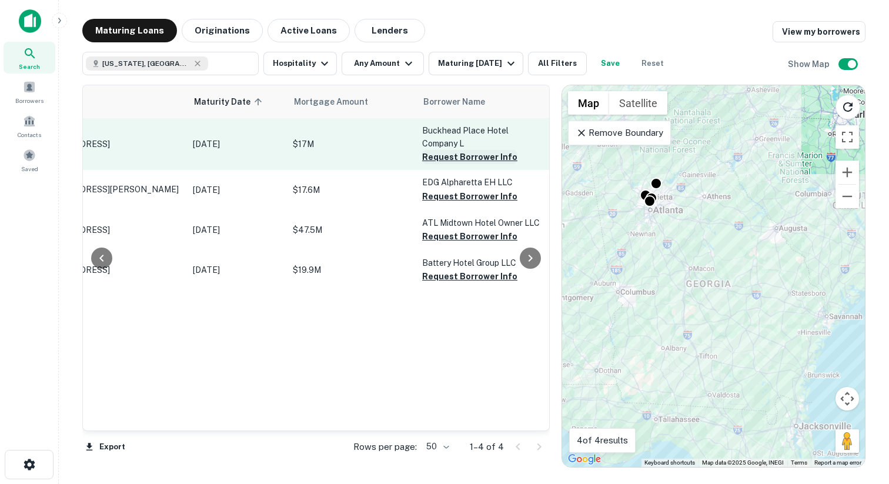
click at [428, 159] on button "Request Borrower Info" at bounding box center [469, 157] width 95 height 14
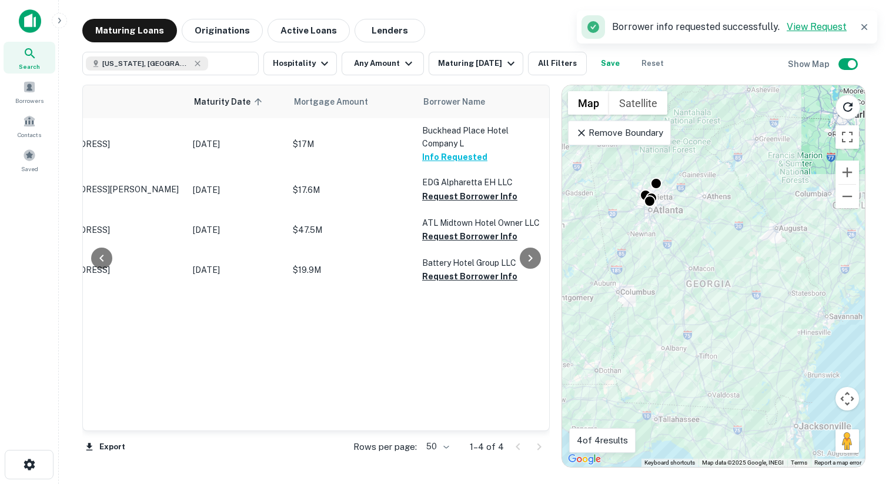
click at [823, 22] on link "View Request" at bounding box center [817, 26] width 60 height 11
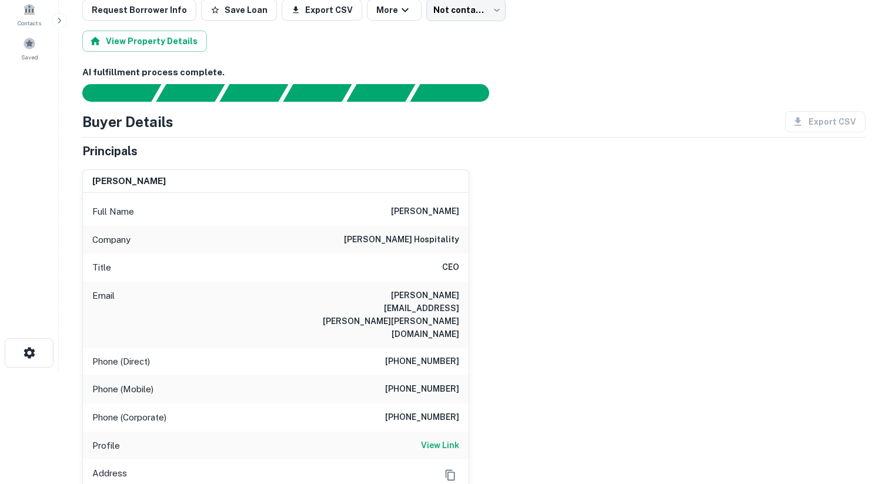
scroll to position [118, 0]
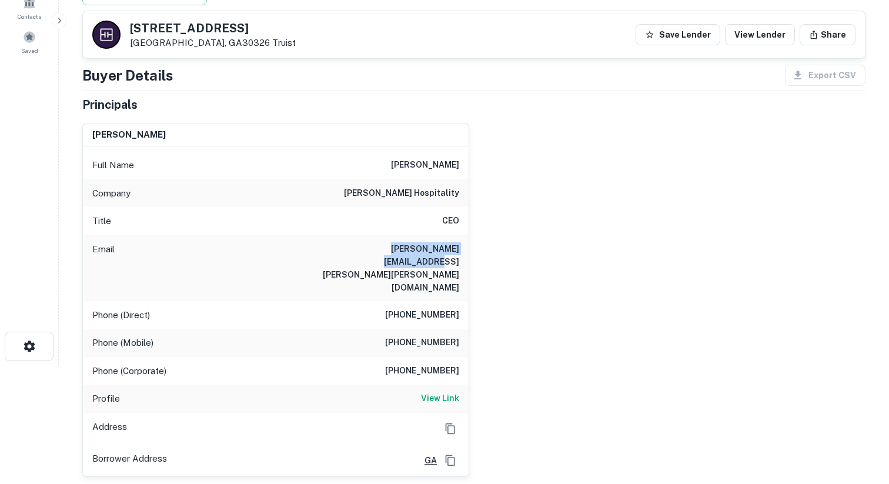
drag, startPoint x: 343, startPoint y: 246, endPoint x: 457, endPoint y: 245, distance: 113.5
click at [458, 245] on div "Email [PERSON_NAME][EMAIL_ADDRESS][PERSON_NAME][PERSON_NAME][DOMAIN_NAME]" at bounding box center [276, 268] width 386 height 66
copy h6 "[PERSON_NAME][EMAIL_ADDRESS][PERSON_NAME][PERSON_NAME][DOMAIN_NAME]"
click at [508, 256] on div "[PERSON_NAME] Full Name [PERSON_NAME] Company [PERSON_NAME] hospitality Title C…" at bounding box center [469, 295] width 793 height 363
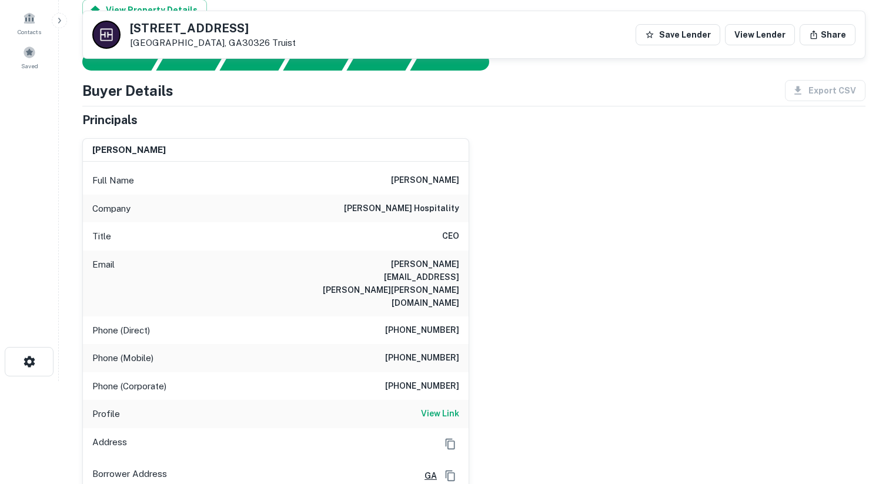
scroll to position [0, 0]
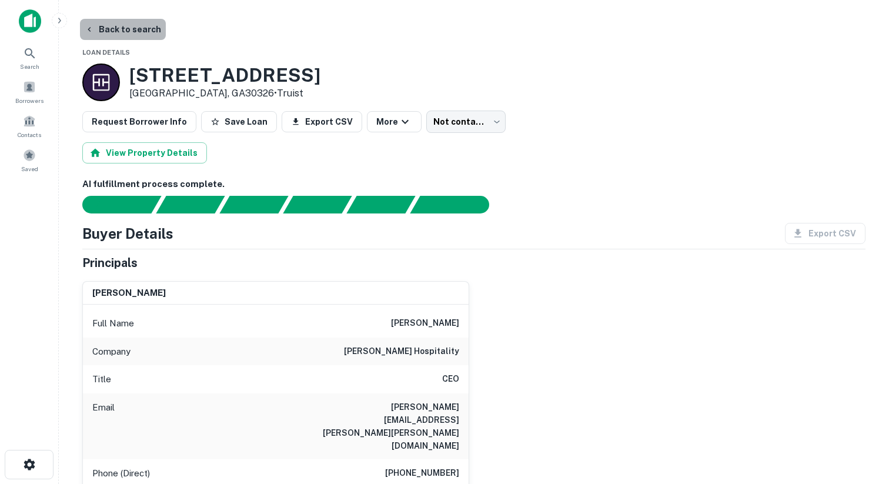
click at [126, 29] on button "Back to search" at bounding box center [123, 29] width 86 height 21
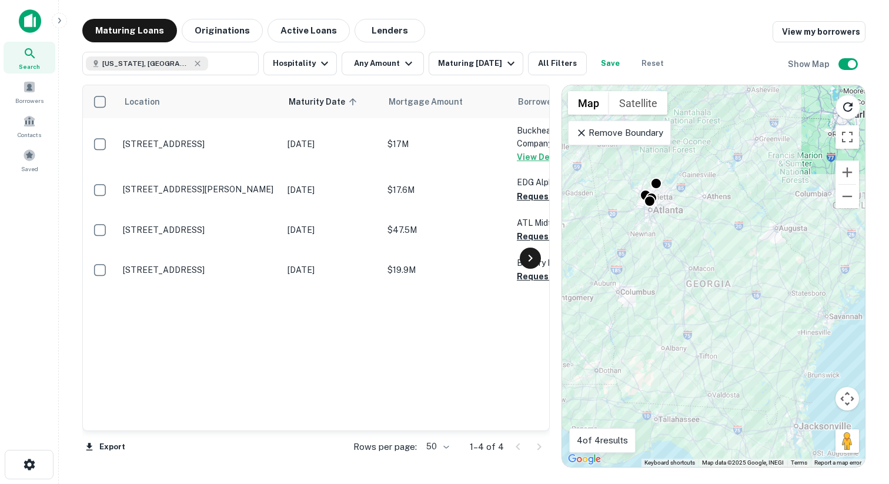
click at [532, 258] on icon at bounding box center [530, 258] width 14 height 14
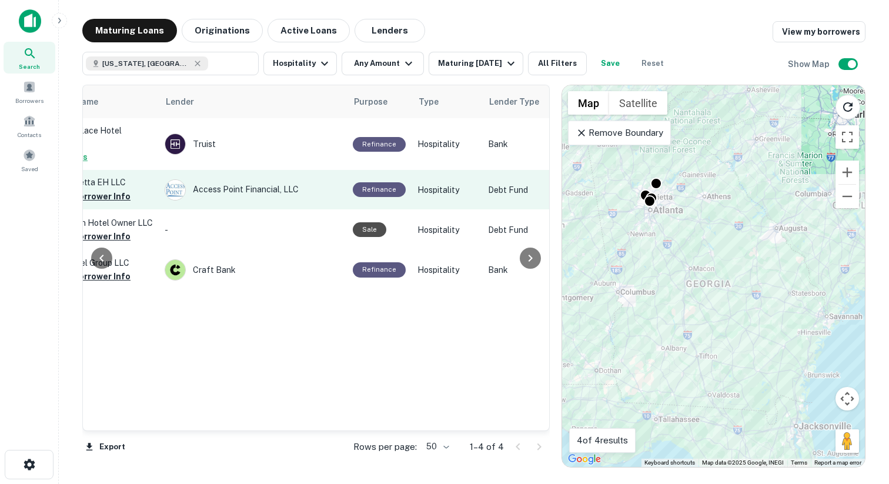
scroll to position [0, 494]
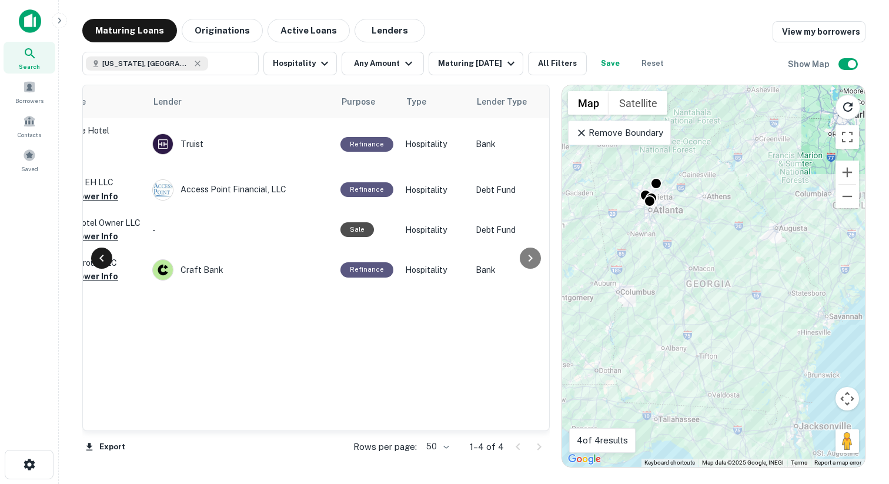
click at [105, 255] on icon at bounding box center [102, 258] width 14 height 14
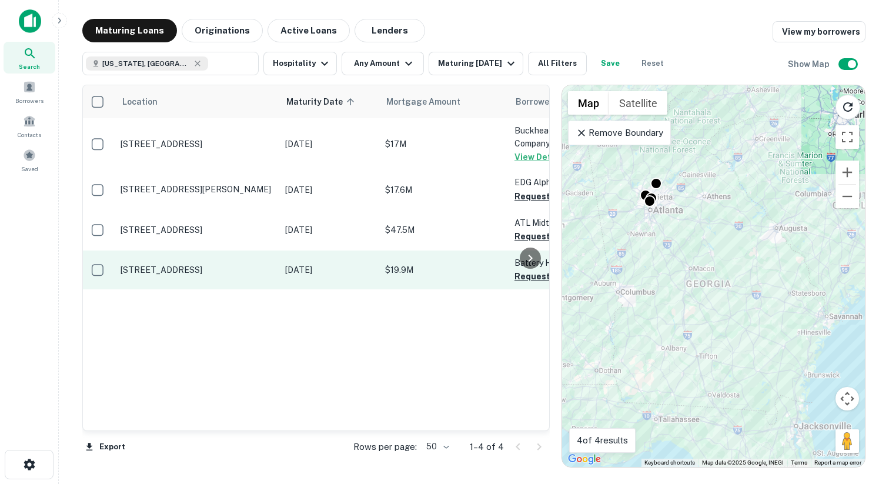
scroll to position [0, 0]
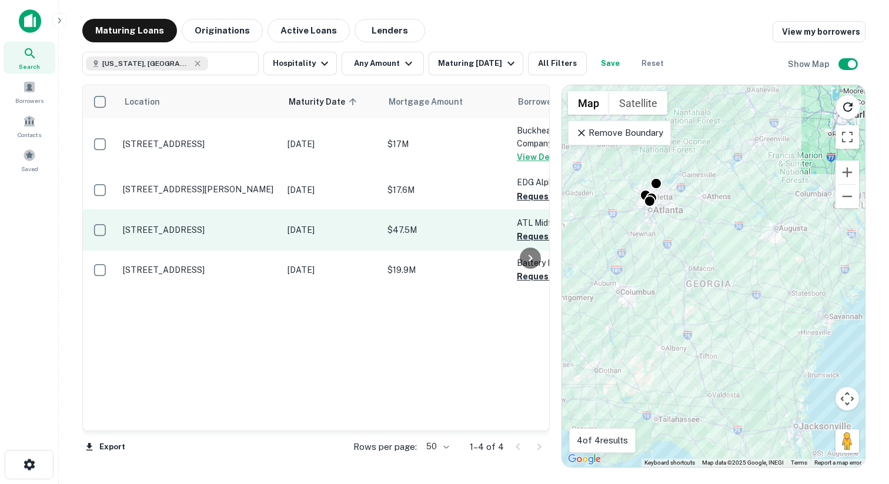
click at [168, 240] on td "[STREET_ADDRESS]" at bounding box center [199, 229] width 165 height 41
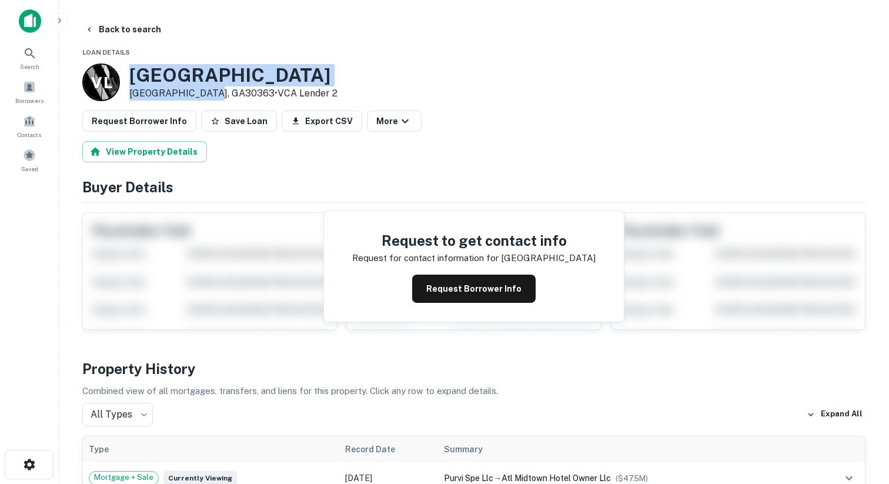
drag, startPoint x: 207, startPoint y: 95, endPoint x: 130, endPoint y: 73, distance: 80.2
click at [130, 73] on div "[STREET_ADDRESS] • VCA Lender 2" at bounding box center [233, 82] width 208 height 36
copy div "[STREET_ADDRESS]"
click at [111, 24] on button "Back to search" at bounding box center [123, 29] width 86 height 21
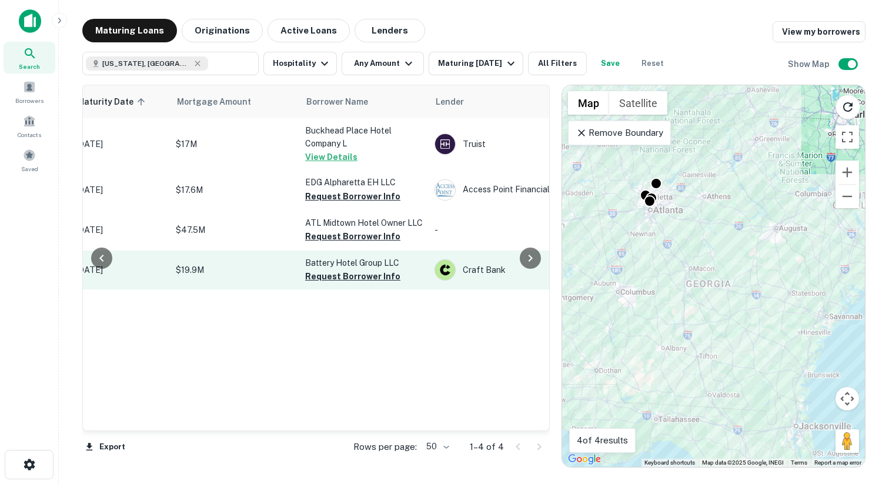
scroll to position [0, 218]
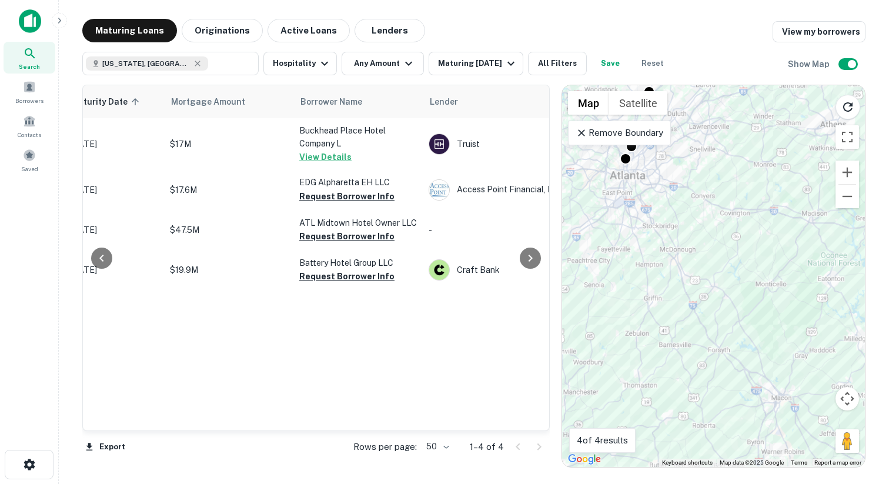
drag, startPoint x: 652, startPoint y: 218, endPoint x: 694, endPoint y: 331, distance: 120.9
click at [694, 331] on div "To activate drag with keyboard, press Alt + Enter. Once in keyboard drag state,…" at bounding box center [713, 276] width 303 height 382
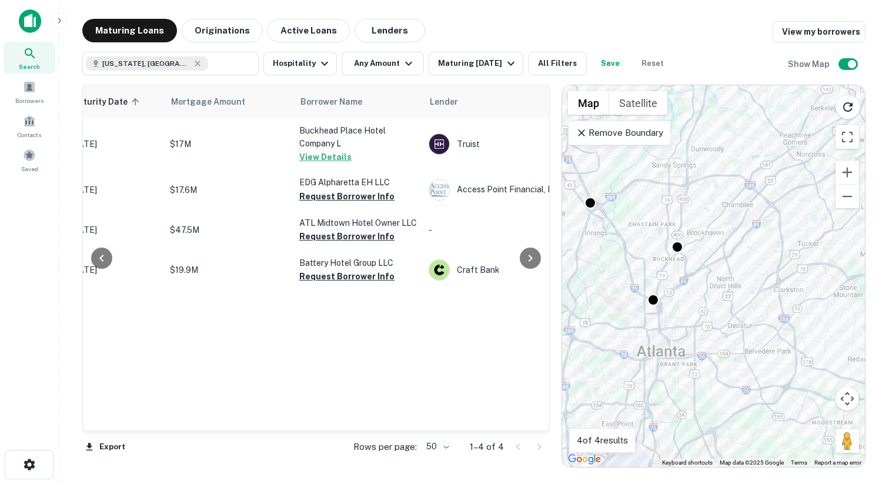
drag, startPoint x: 648, startPoint y: 213, endPoint x: 718, endPoint y: 318, distance: 125.4
click at [718, 318] on div "To activate drag with keyboard, press Alt + Enter. Once in keyboard drag state,…" at bounding box center [713, 276] width 303 height 382
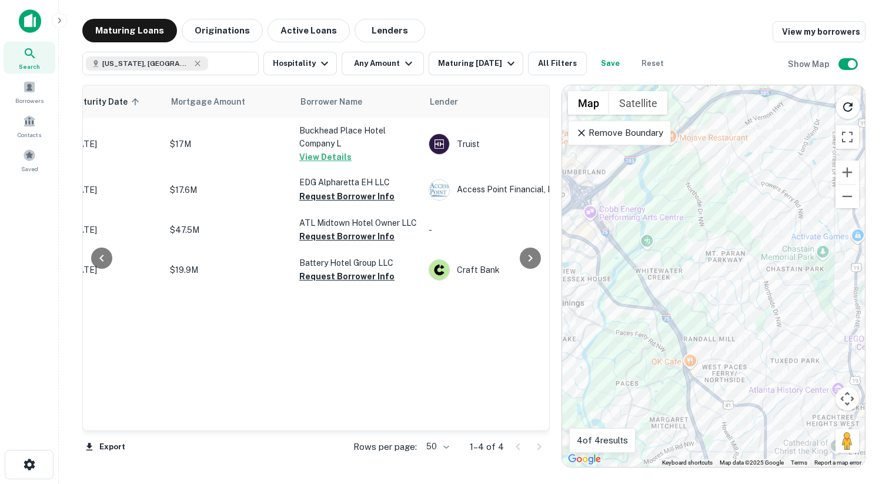
click at [738, 315] on div "To activate drag with keyboard, press Alt + Enter. Once in keyboard drag state,…" at bounding box center [713, 276] width 303 height 382
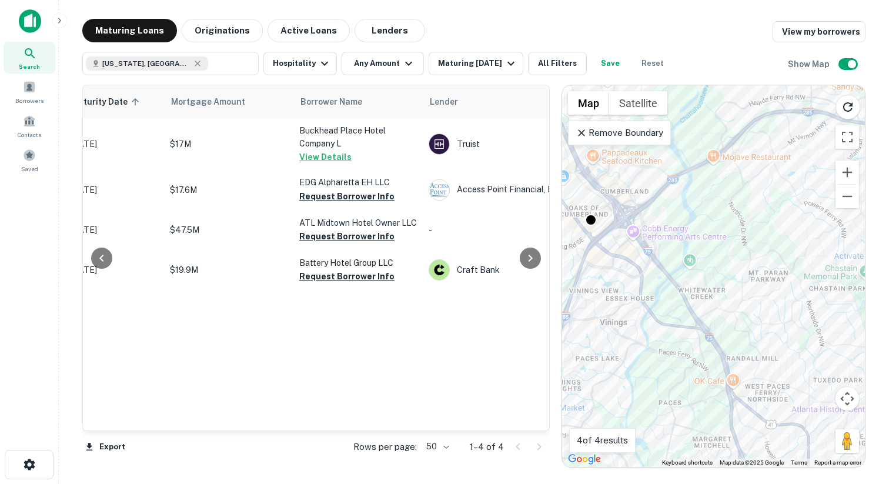
drag, startPoint x: 658, startPoint y: 283, endPoint x: 786, endPoint y: 338, distance: 139.1
click at [786, 339] on div "To activate drag with keyboard, press Alt + Enter. Once in keyboard drag state,…" at bounding box center [713, 276] width 303 height 382
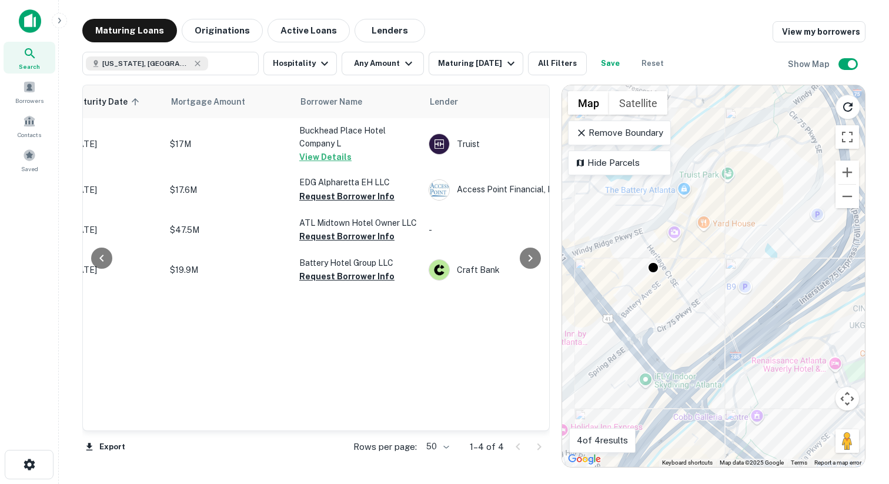
drag, startPoint x: 682, startPoint y: 256, endPoint x: 720, endPoint y: 328, distance: 81.3
click at [720, 328] on div "To activate drag with keyboard, press Alt + Enter. Once in keyboard drag state,…" at bounding box center [713, 276] width 303 height 382
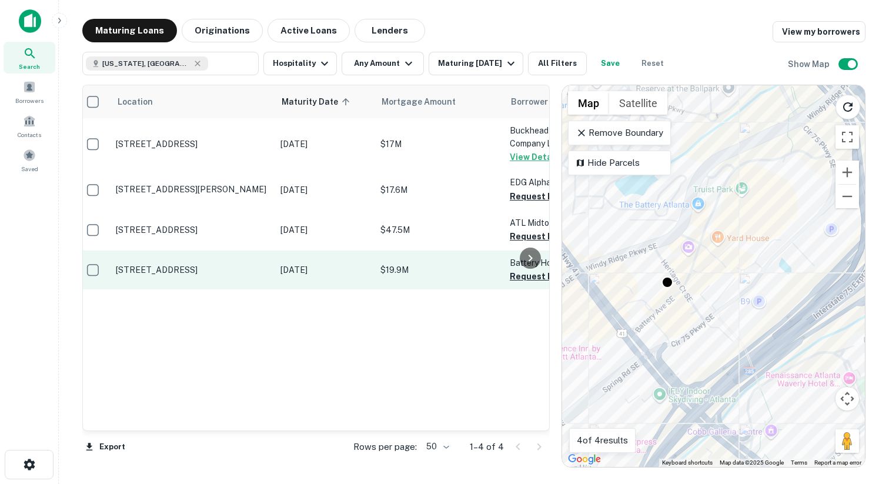
scroll to position [0, 0]
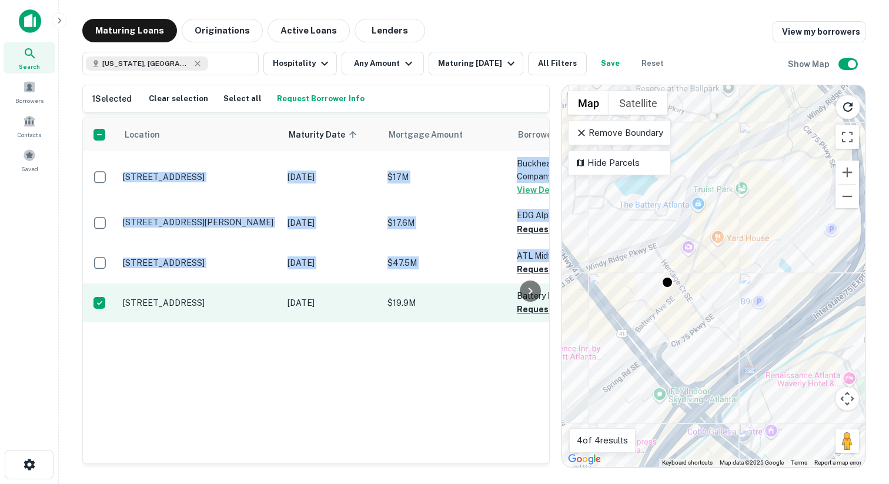
copy table "Location Maturity Date sorted ascending Mortgage Amount Borrower Name Lender Pu…"
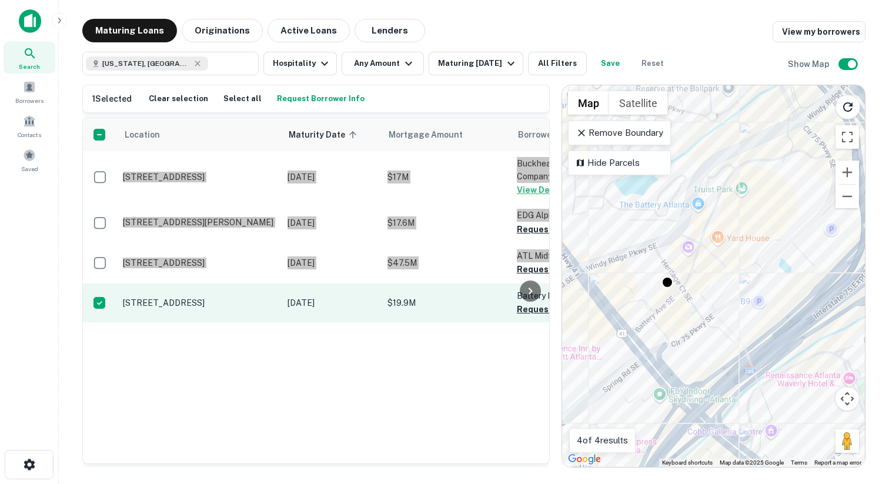
click at [0, 0] on div "Search Borrowers Contacts Saved Maturing Loans Originations Active Loans Lender…" at bounding box center [444, 242] width 889 height 484
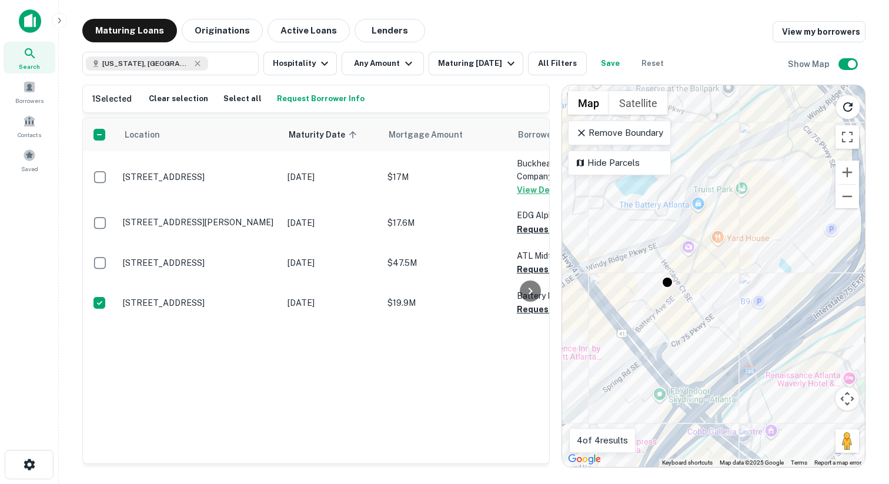
click at [268, 386] on div "Location Maturity Date sorted ascending Mortgage Amount Borrower Name Lender Pu…" at bounding box center [316, 290] width 466 height 345
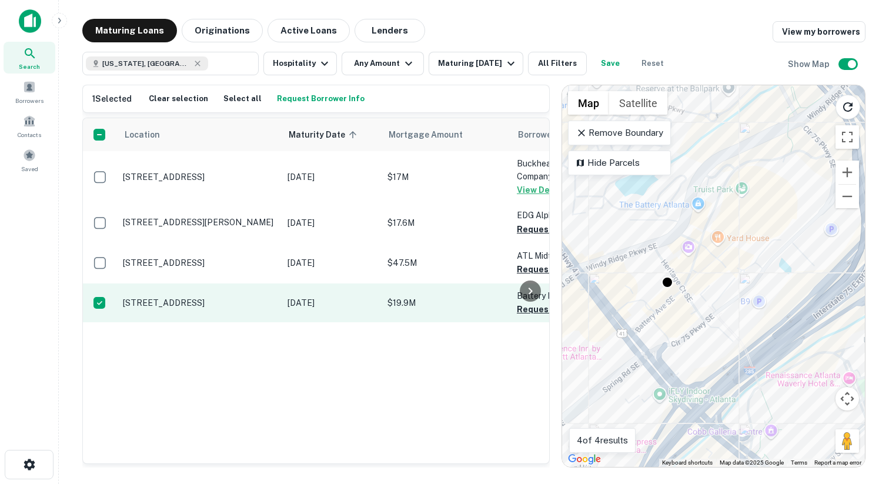
click at [229, 307] on p "[STREET_ADDRESS]" at bounding box center [199, 303] width 153 height 11
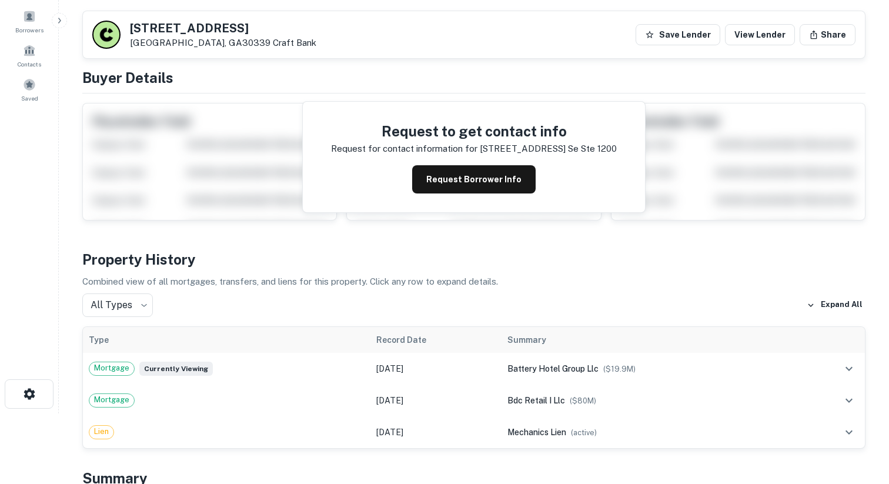
scroll to position [51, 0]
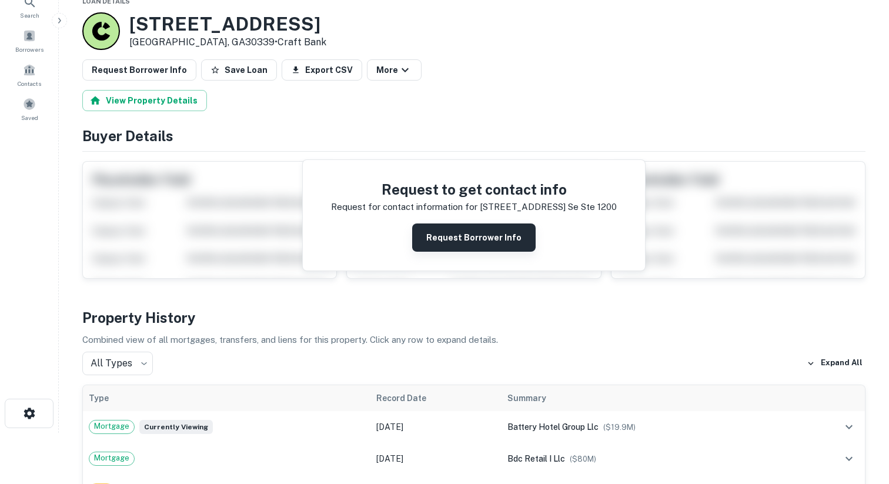
click at [485, 235] on button "Request Borrower Info" at bounding box center [474, 237] width 124 height 28
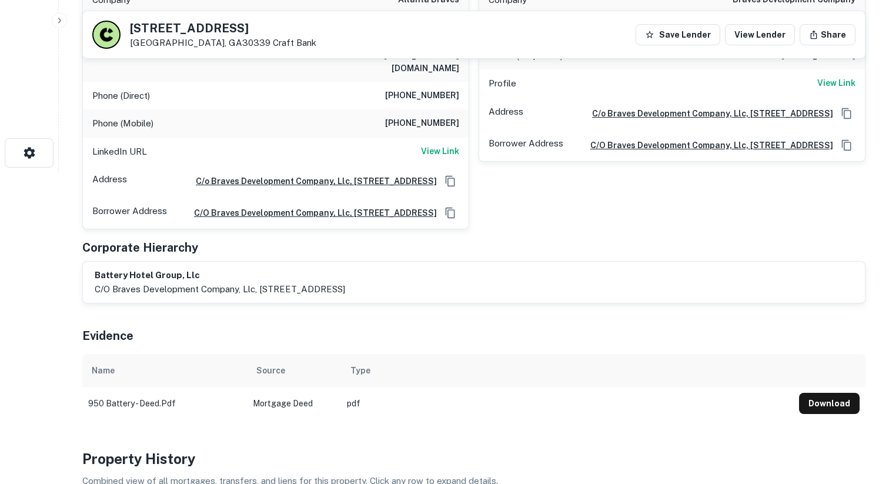
scroll to position [0, 0]
